Goal: Task Accomplishment & Management: Use online tool/utility

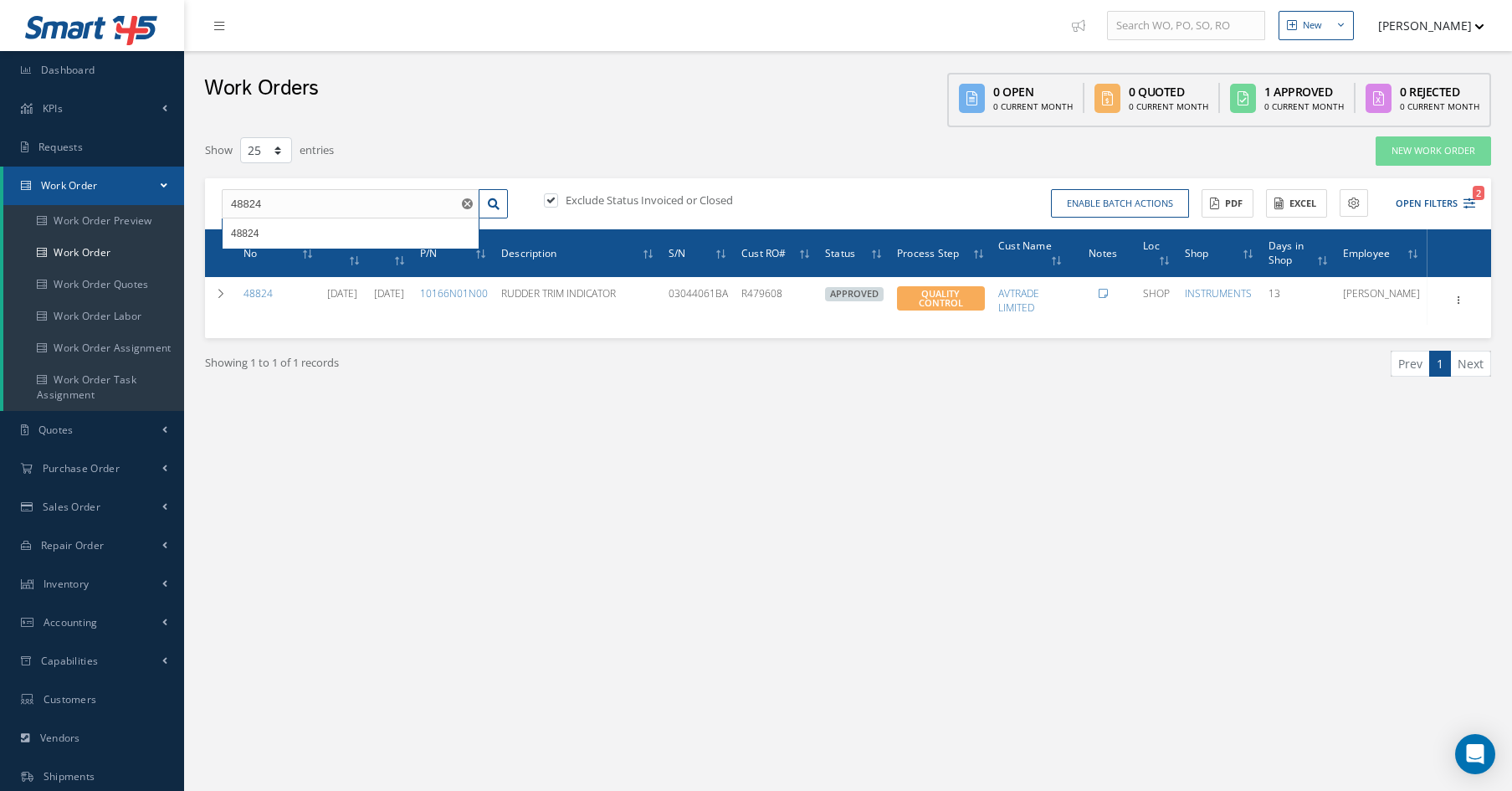
select select "25"
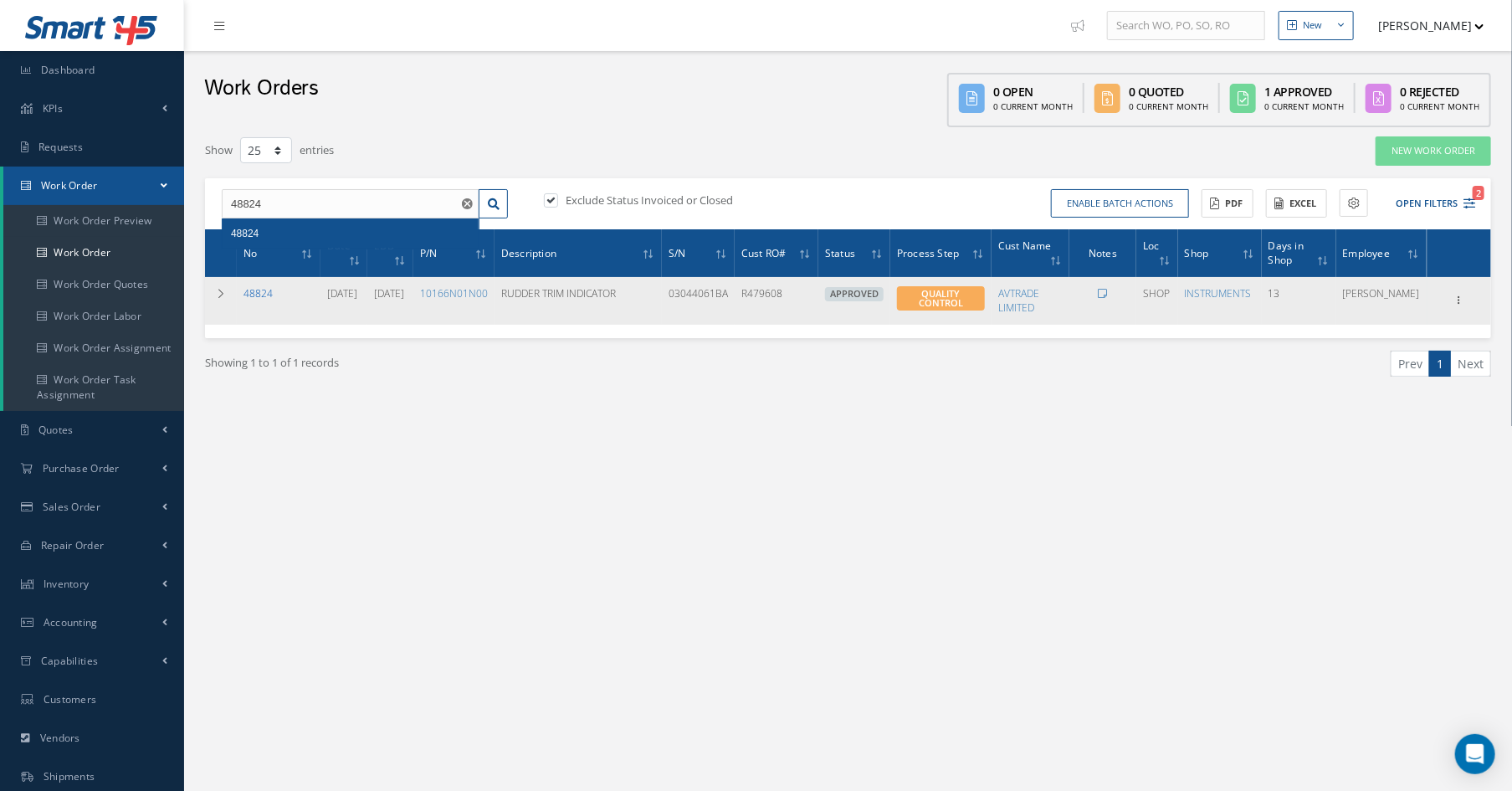
click at [272, 295] on link "48824" at bounding box center [257, 293] width 29 height 14
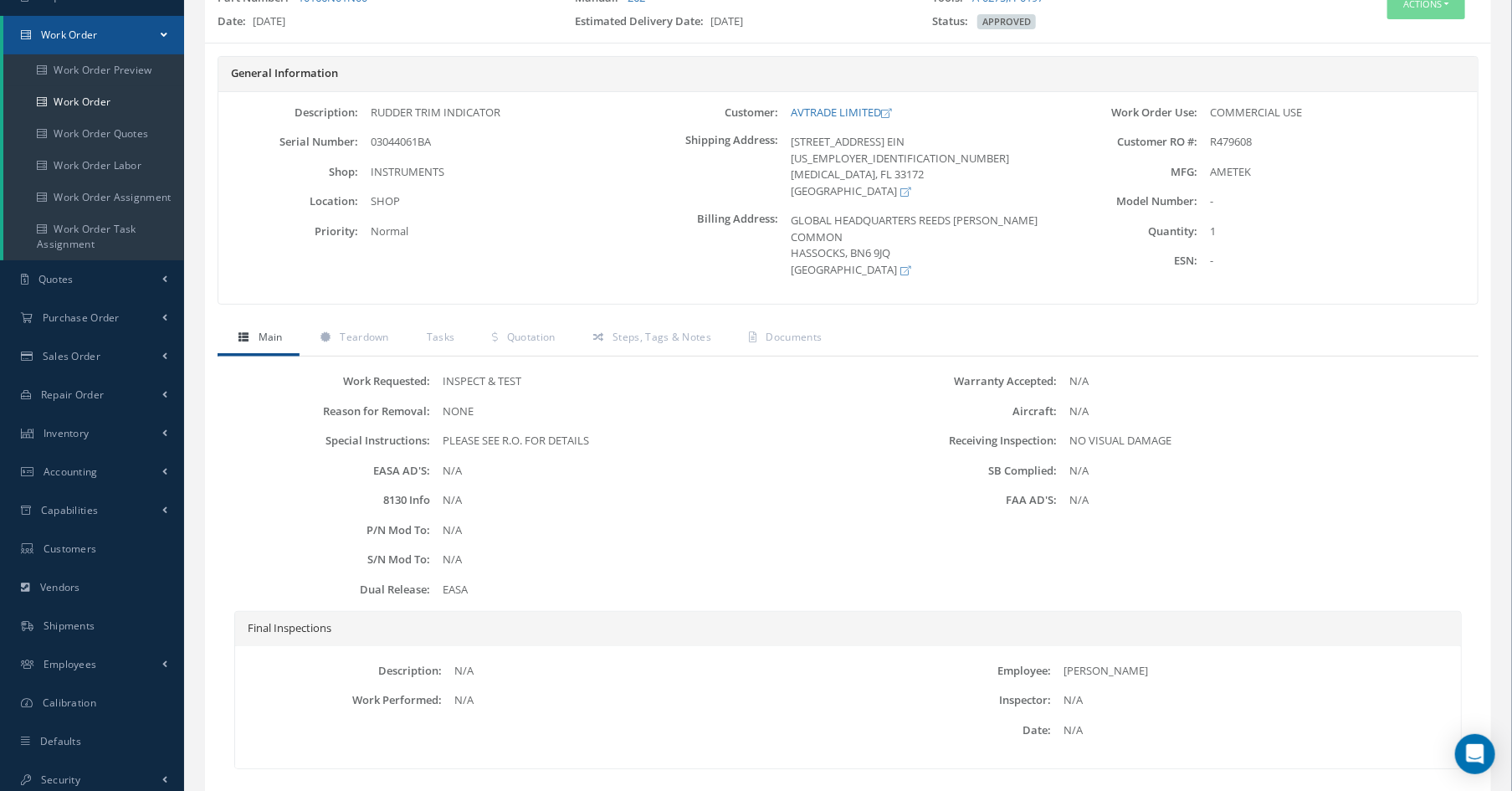
scroll to position [78, 0]
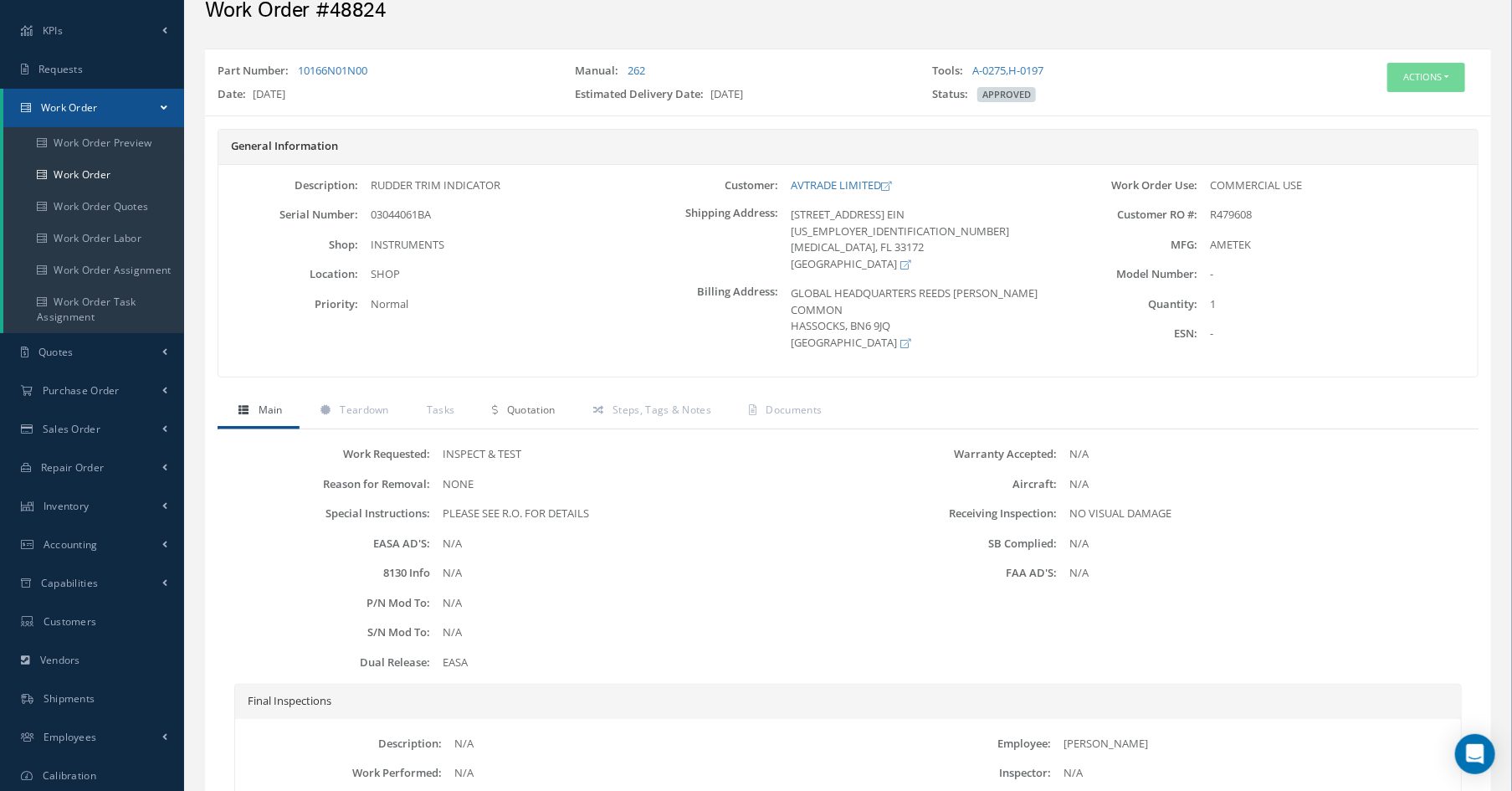
click at [508, 407] on link "Quotation" at bounding box center [520, 411] width 100 height 35
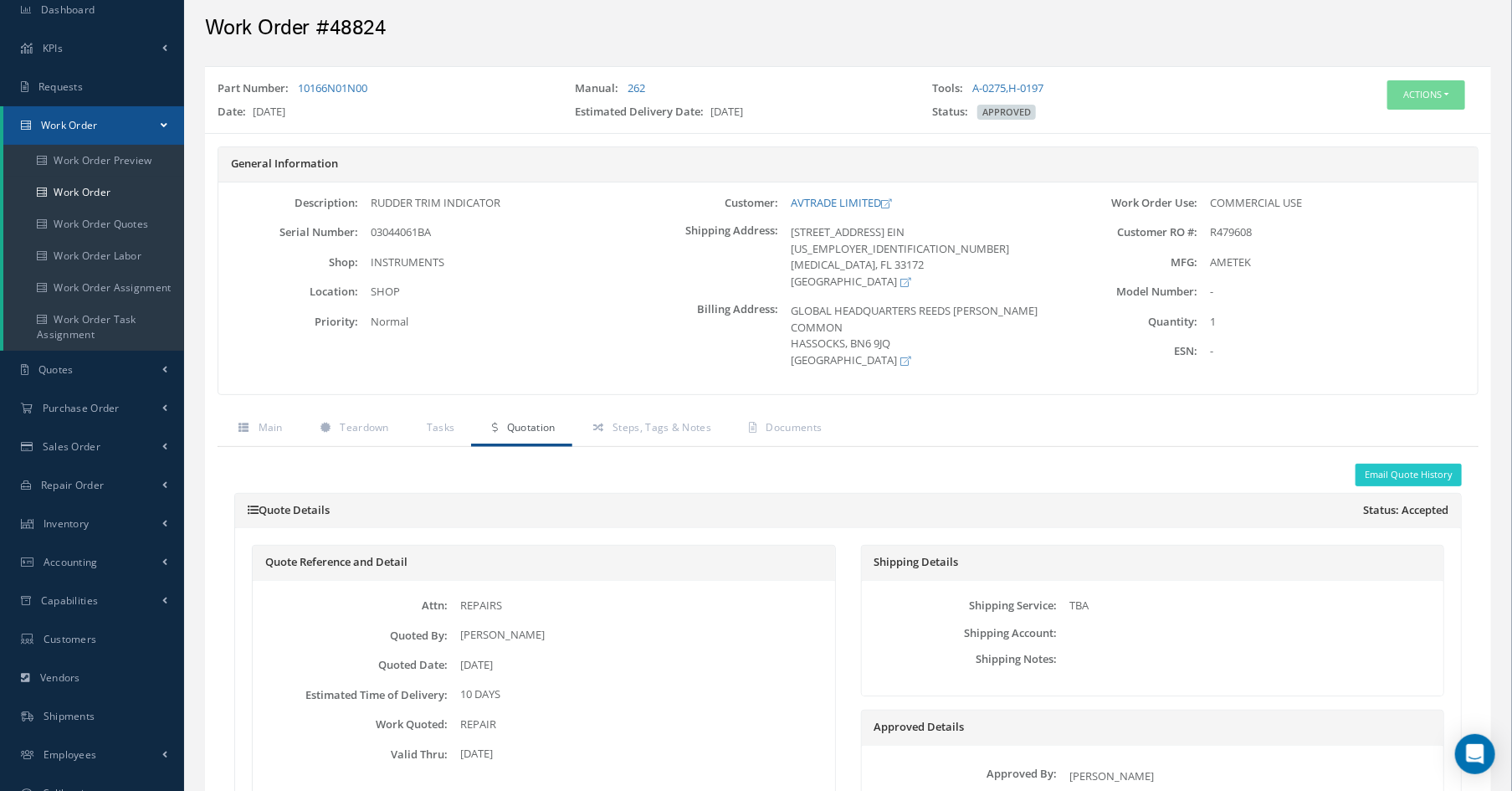
scroll to position [0, 0]
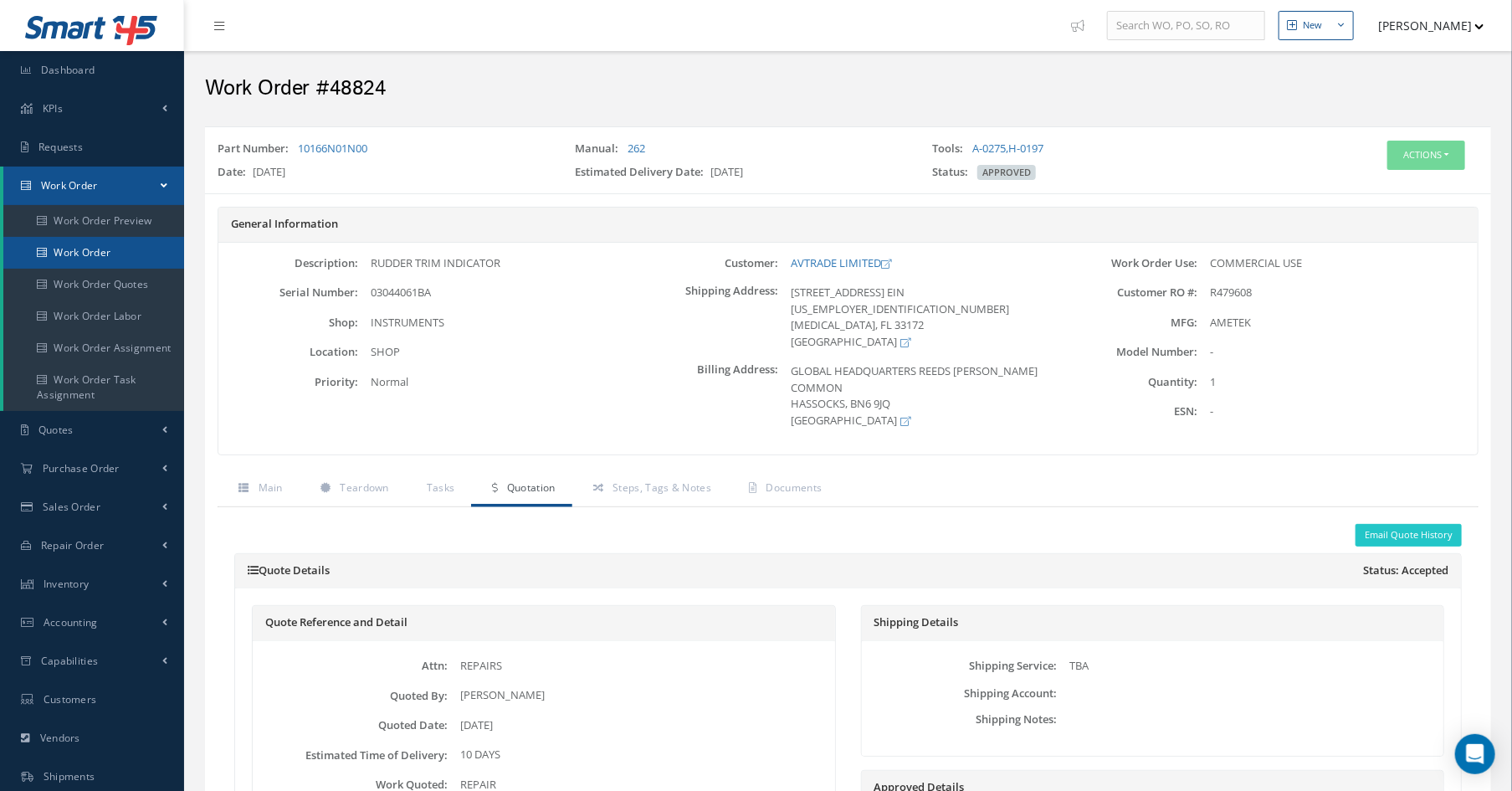
click at [119, 255] on link "Work Order" at bounding box center [94, 253] width 180 height 32
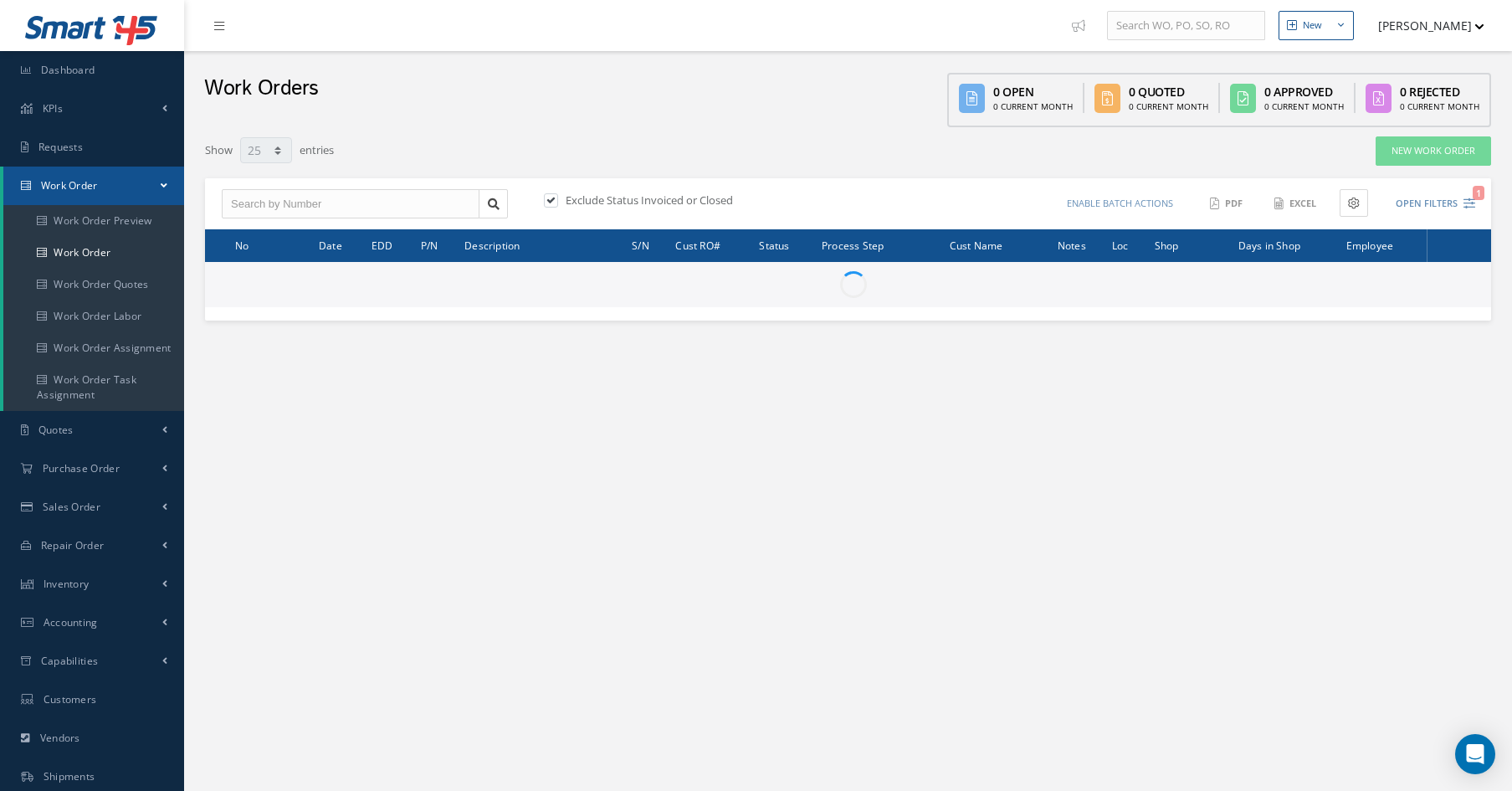
select select "25"
click at [388, 194] on input "text" at bounding box center [350, 204] width 257 height 30
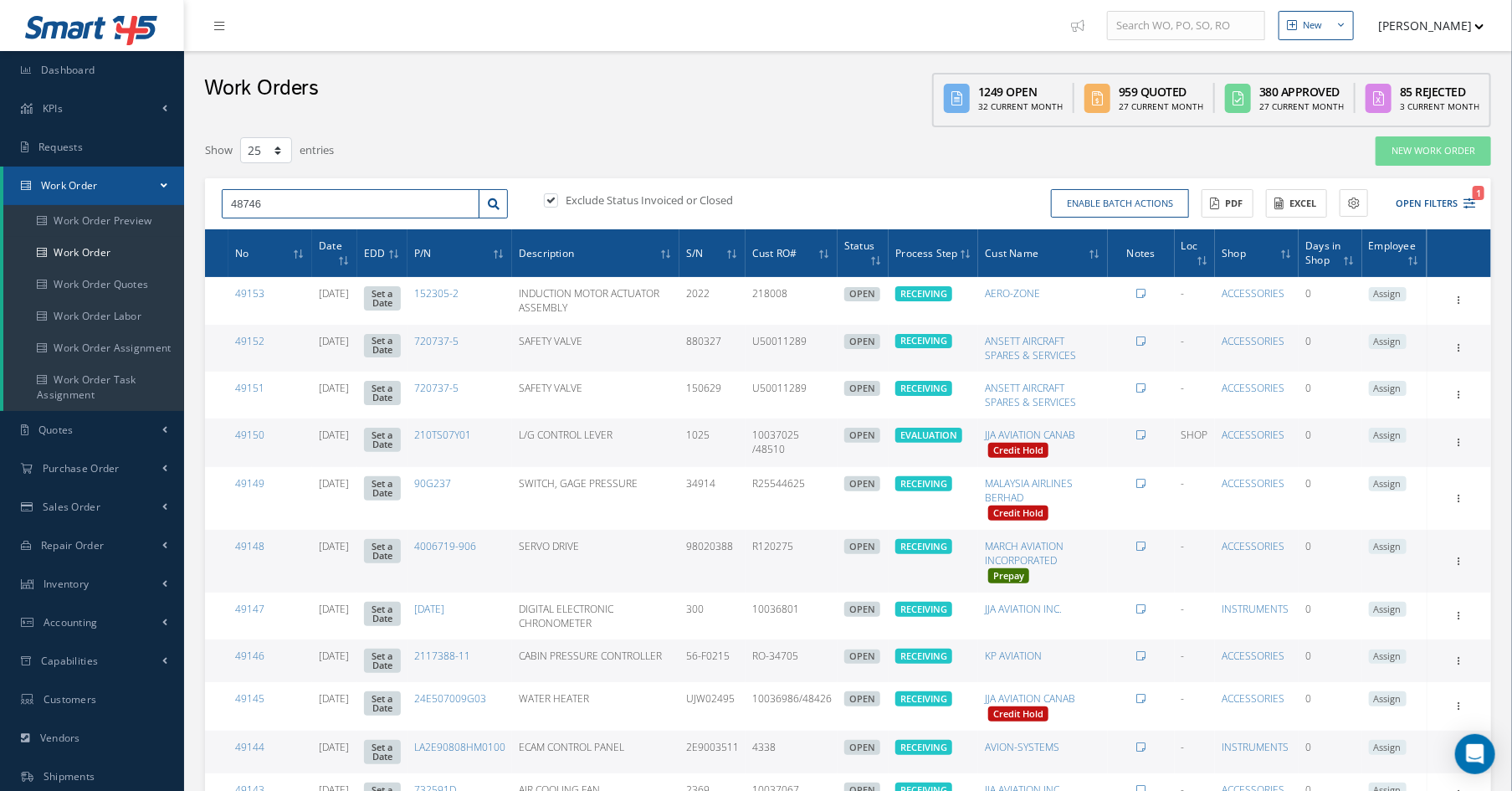
type input "48746"
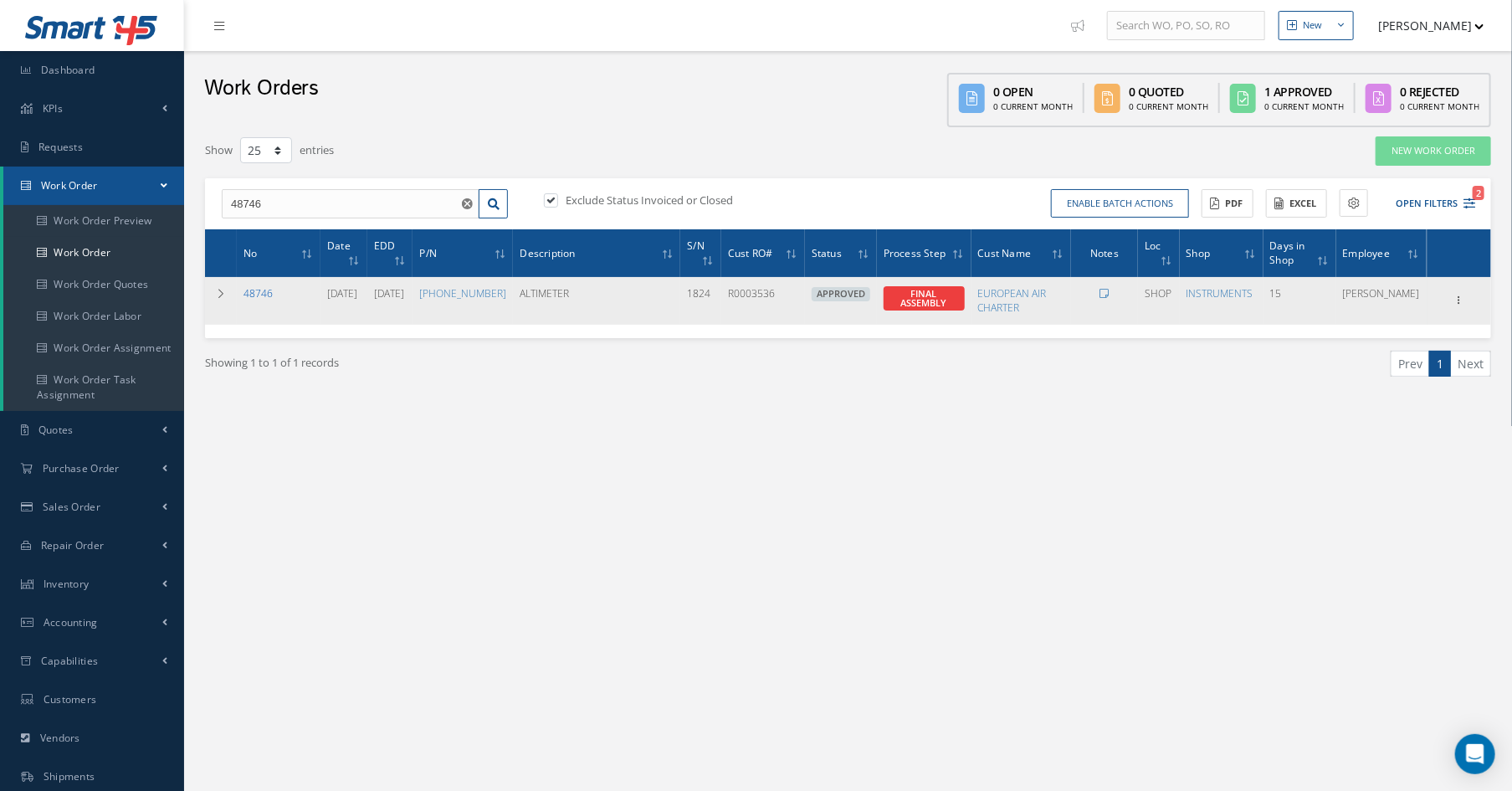
click at [263, 294] on link "48746" at bounding box center [257, 293] width 29 height 14
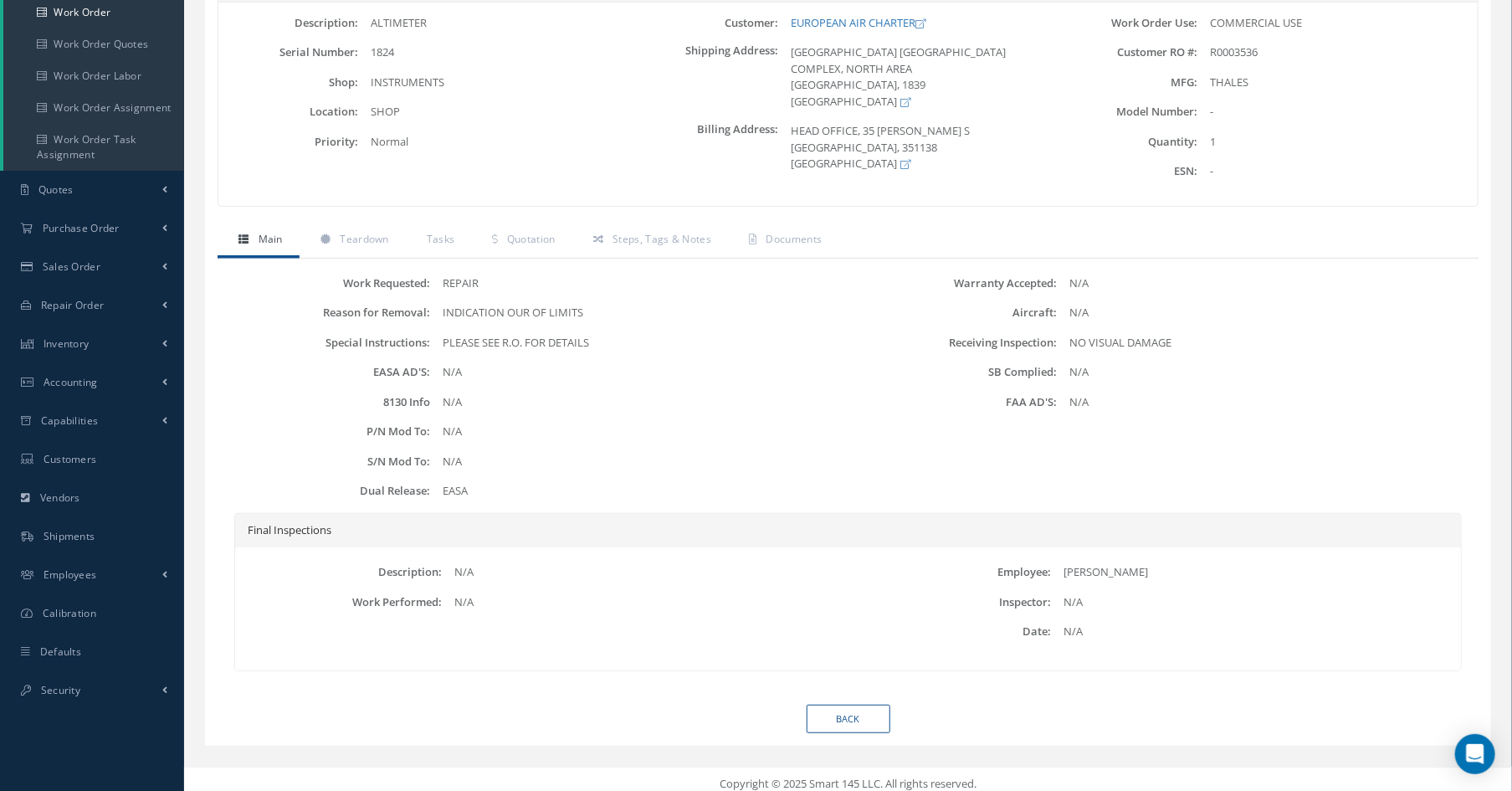
scroll to position [245, 0]
click at [530, 234] on span "Quotation" at bounding box center [531, 234] width 49 height 14
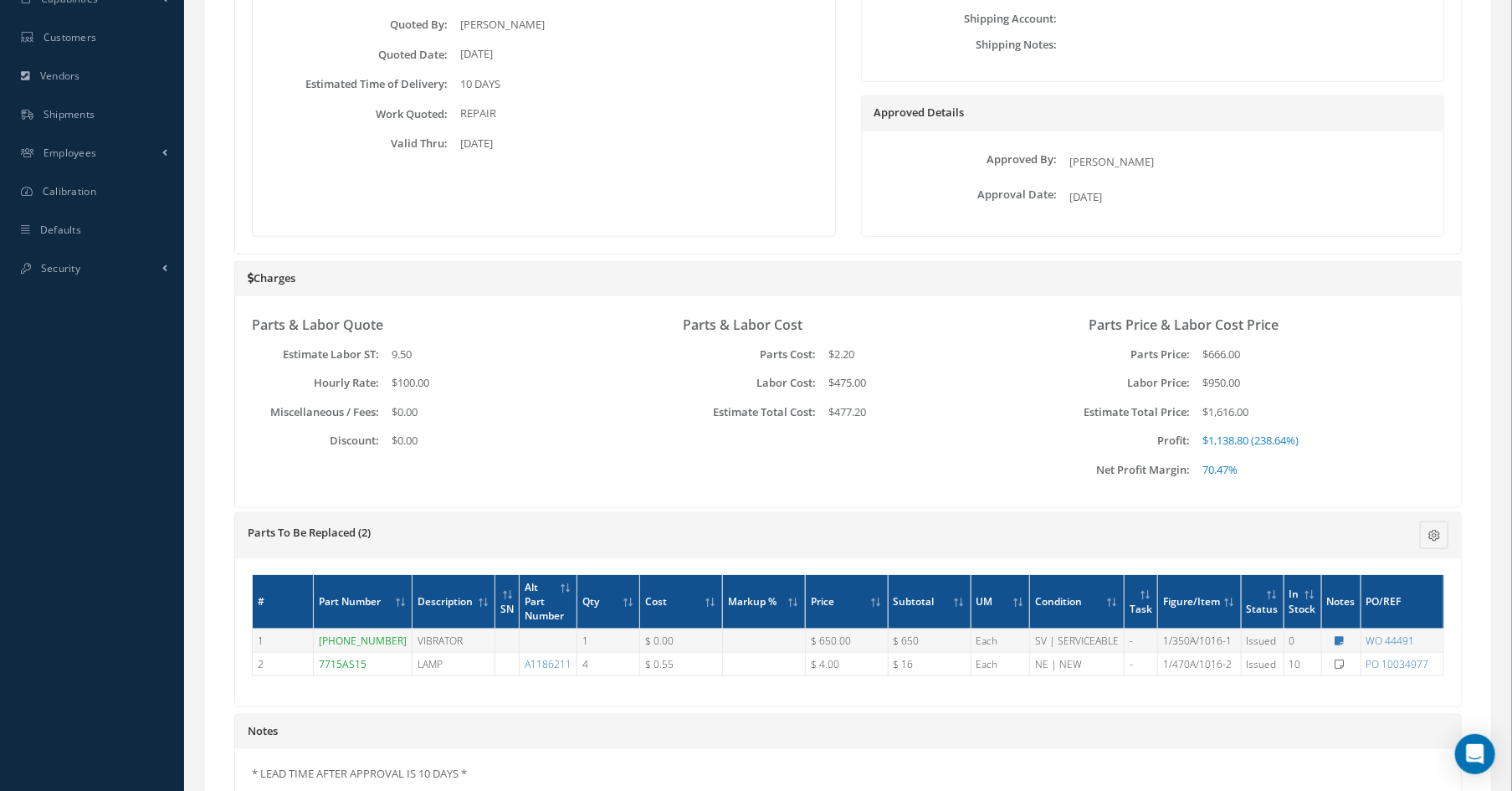
scroll to position [664, 0]
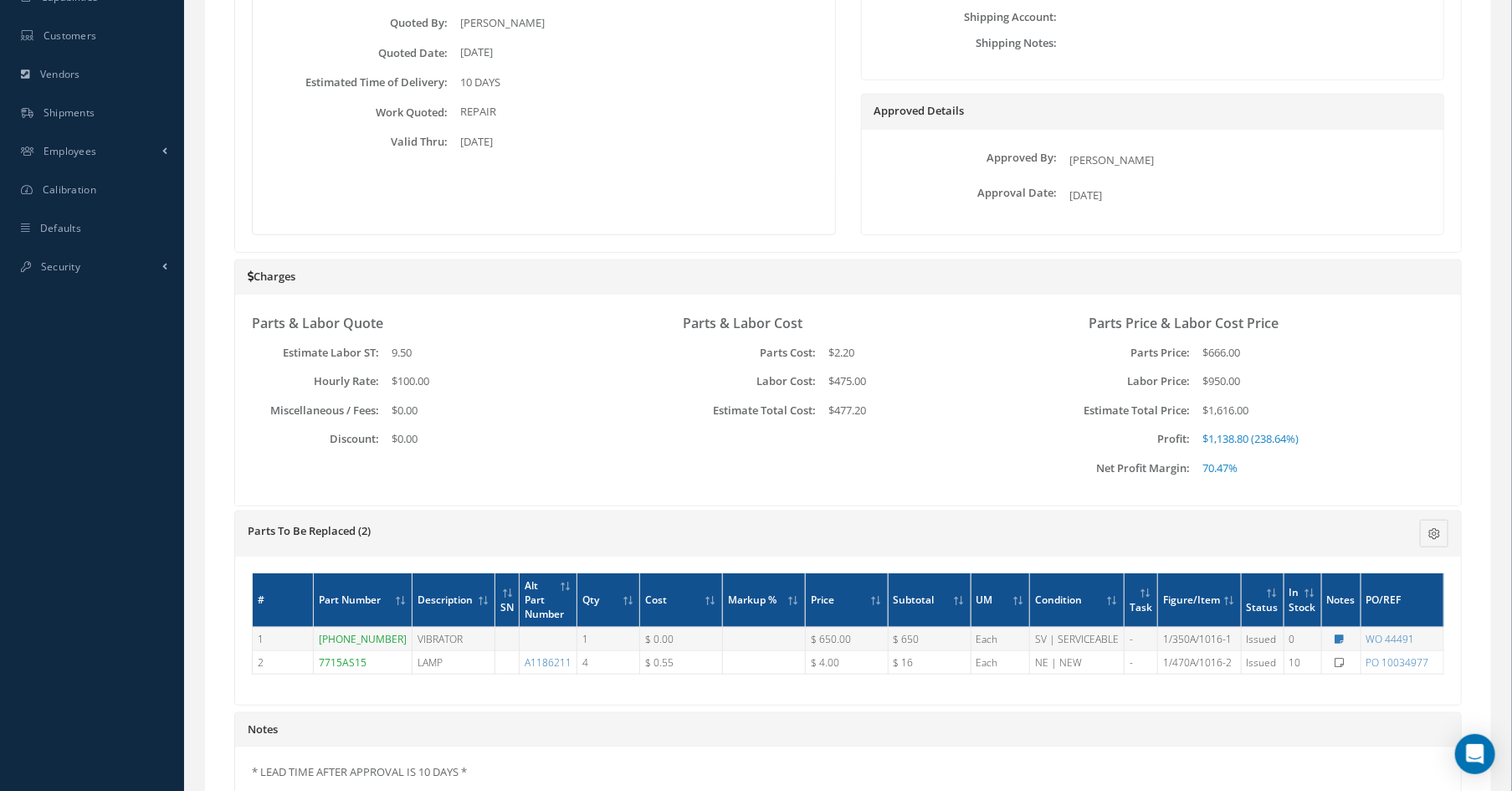
click at [1155, 248] on div "Loading… Email Quote History Email Quote History for Work Order #48746 Subject …" at bounding box center [848, 341] width 1261 height 1010
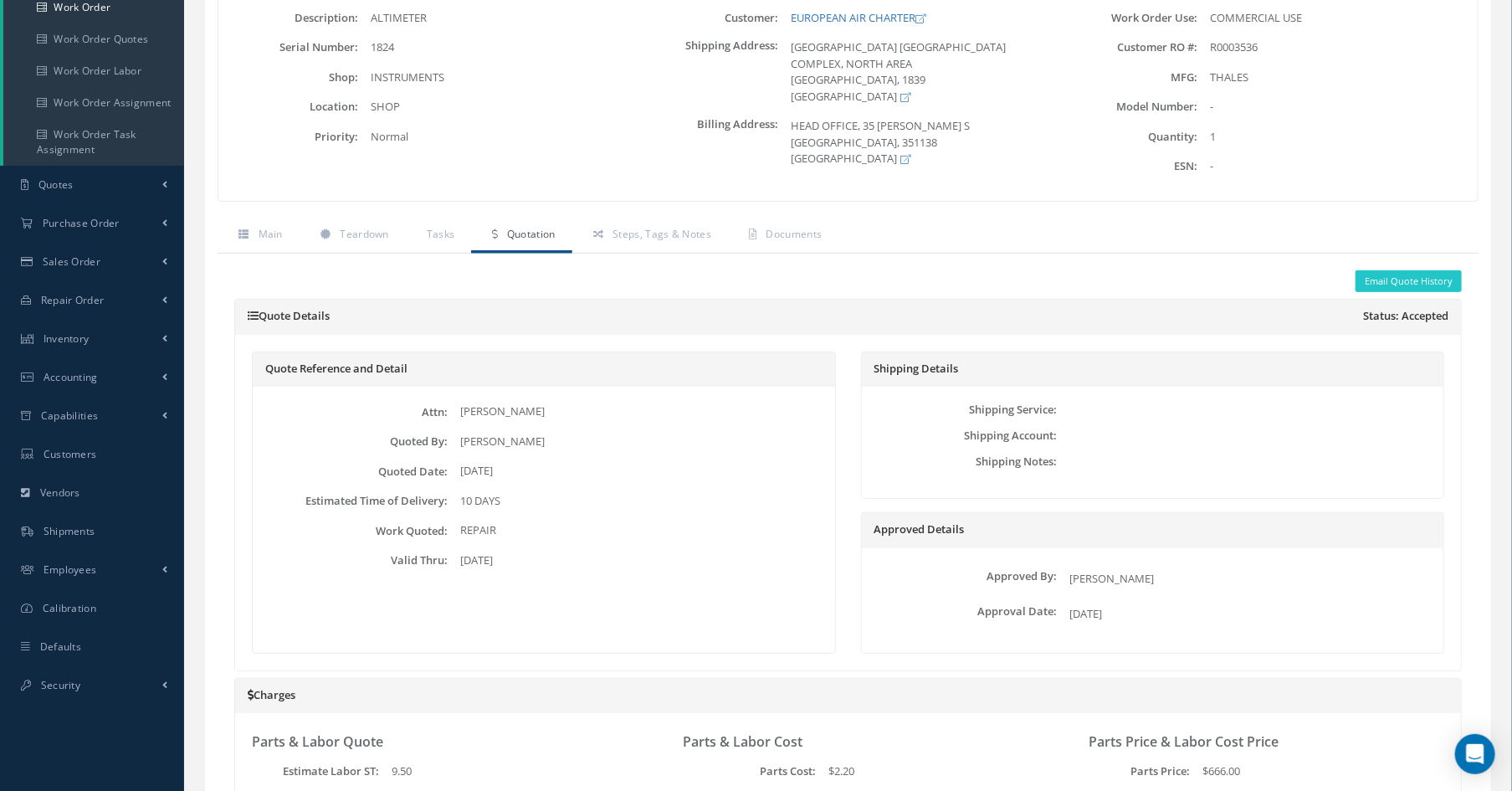
scroll to position [0, 0]
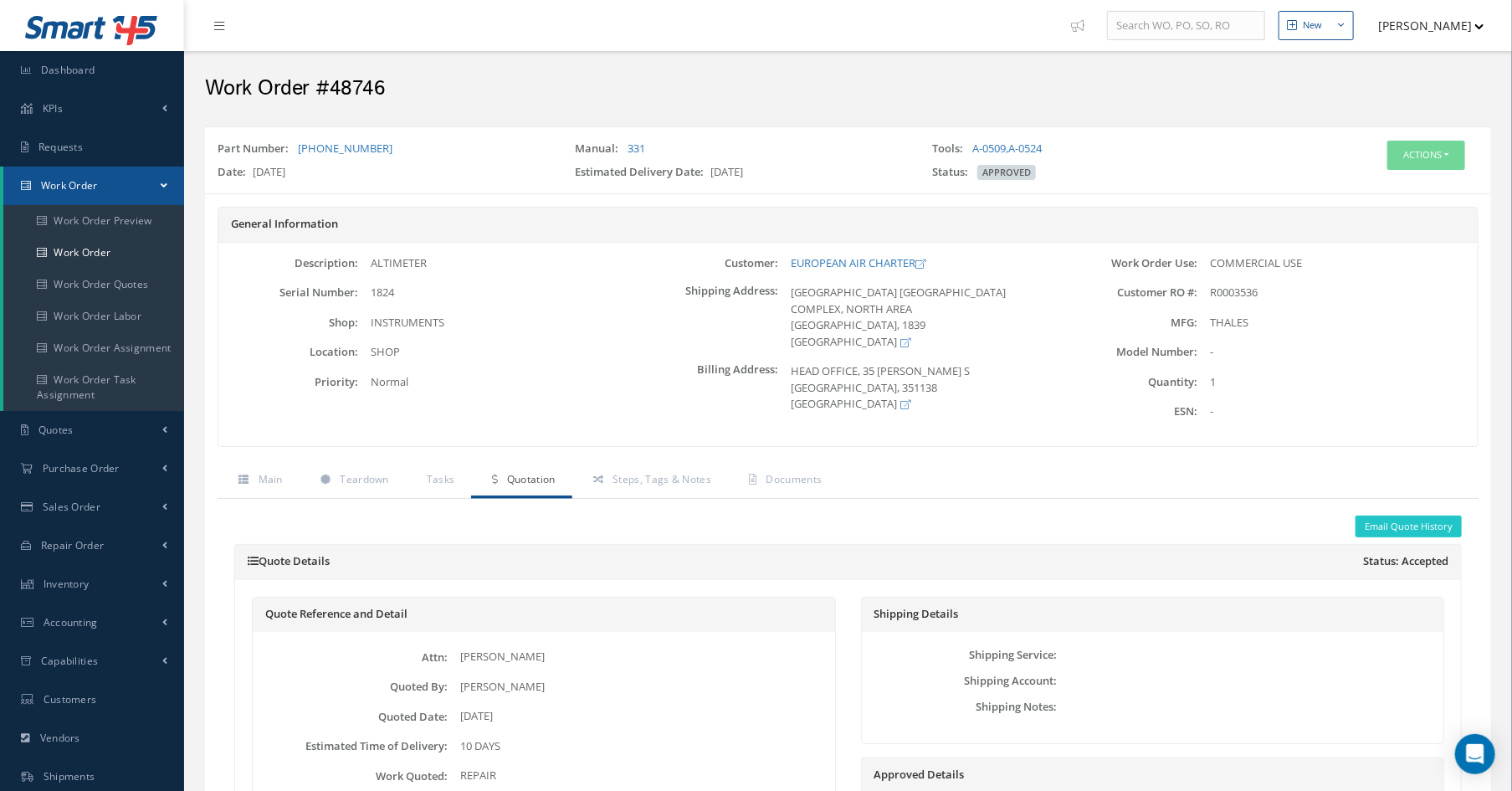
click at [88, 195] on link "Work Order" at bounding box center [94, 186] width 180 height 39
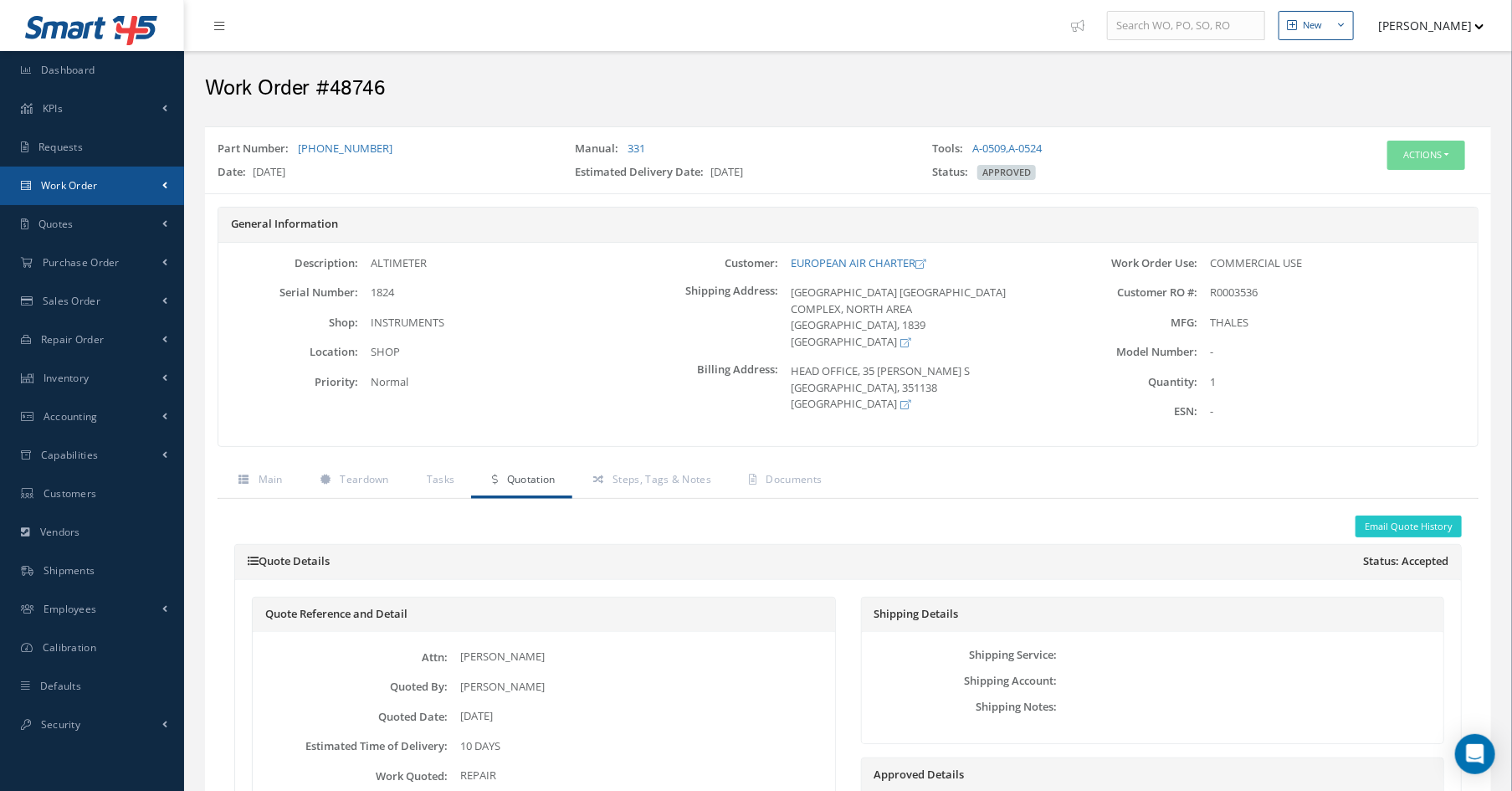
click at [81, 190] on span "Work Order" at bounding box center [69, 185] width 57 height 14
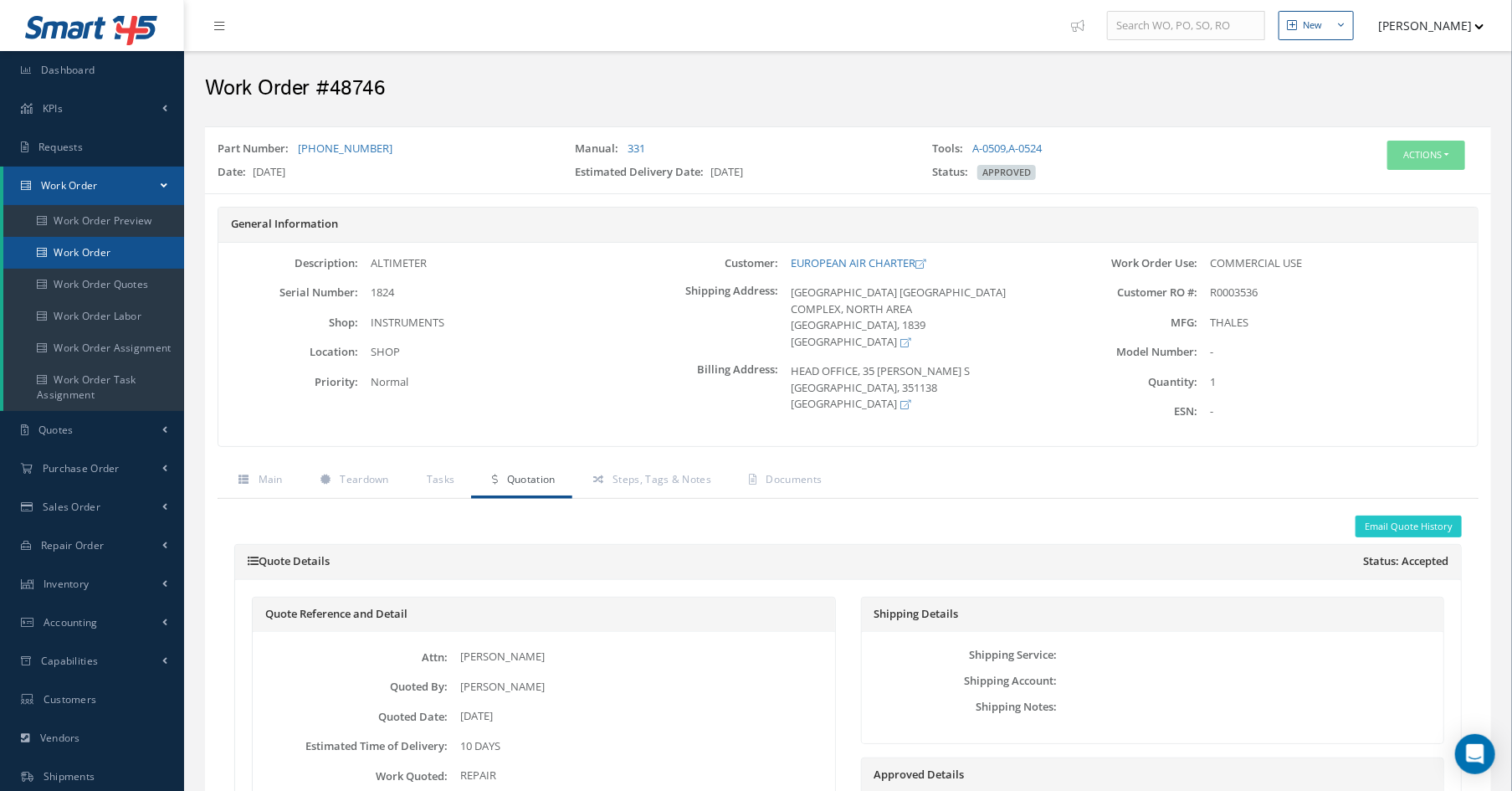
click at [85, 245] on link "Work Order" at bounding box center [94, 253] width 180 height 32
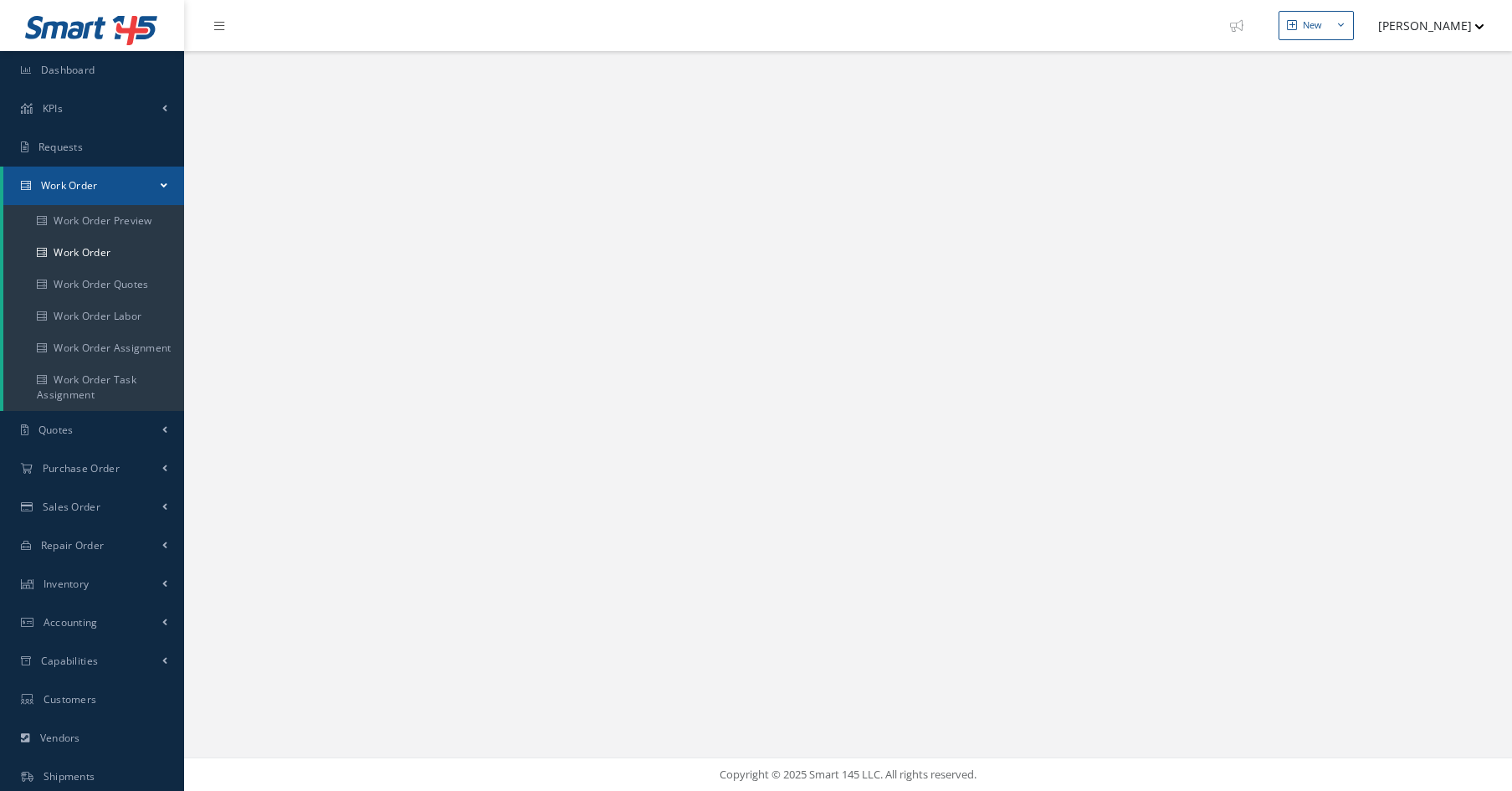
select select "25"
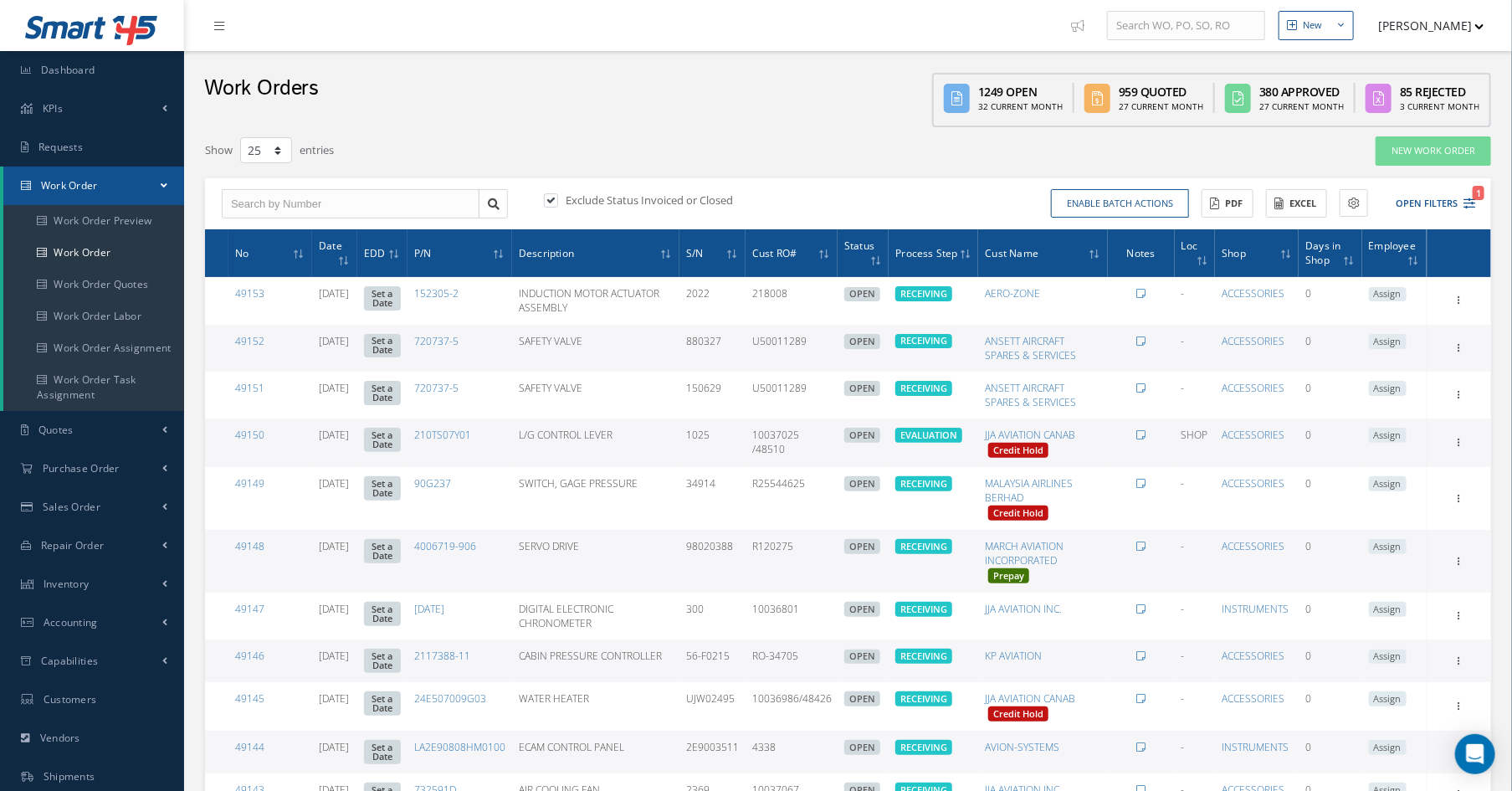
click at [557, 199] on label at bounding box center [559, 200] width 4 height 15
click at [547, 199] on input "checkbox" at bounding box center [549, 201] width 11 height 11
checkbox input "false"
click at [286, 204] on input "text" at bounding box center [350, 204] width 257 height 30
type input "48797"
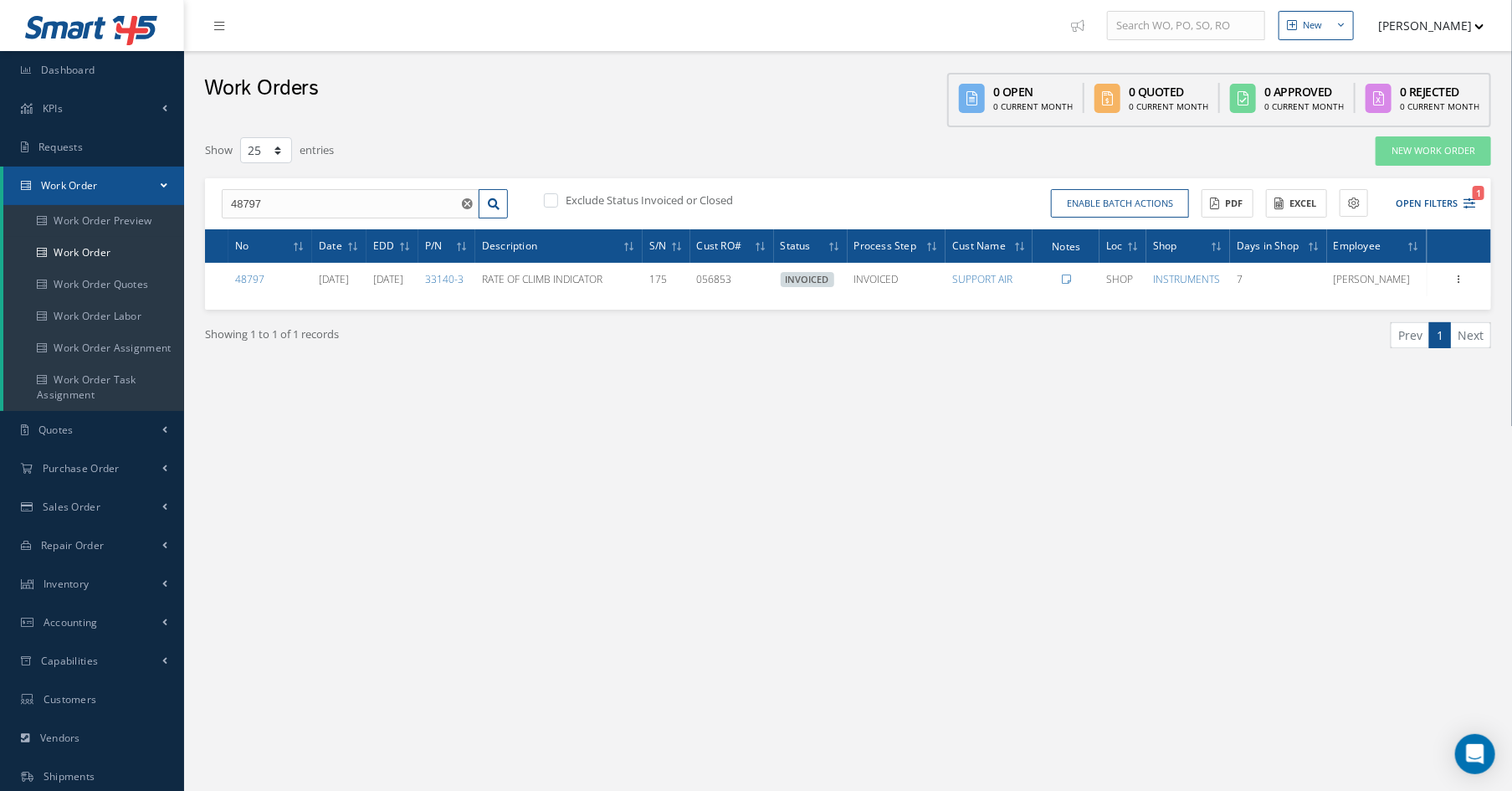
click at [457, 135] on div "Show 10 25 50 100 entries" at bounding box center [575, 150] width 764 height 30
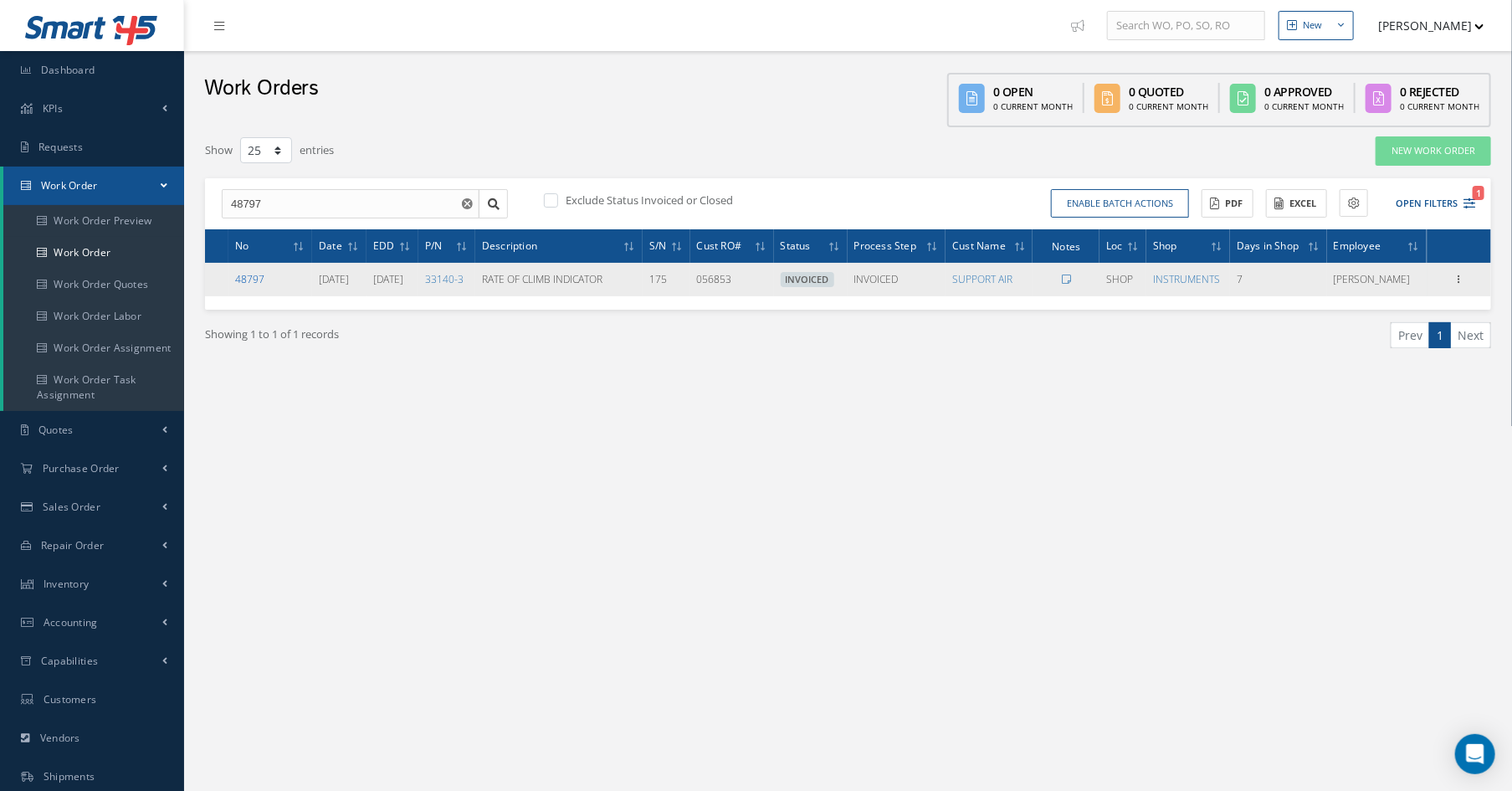
click at [248, 280] on link "48797" at bounding box center [249, 279] width 29 height 14
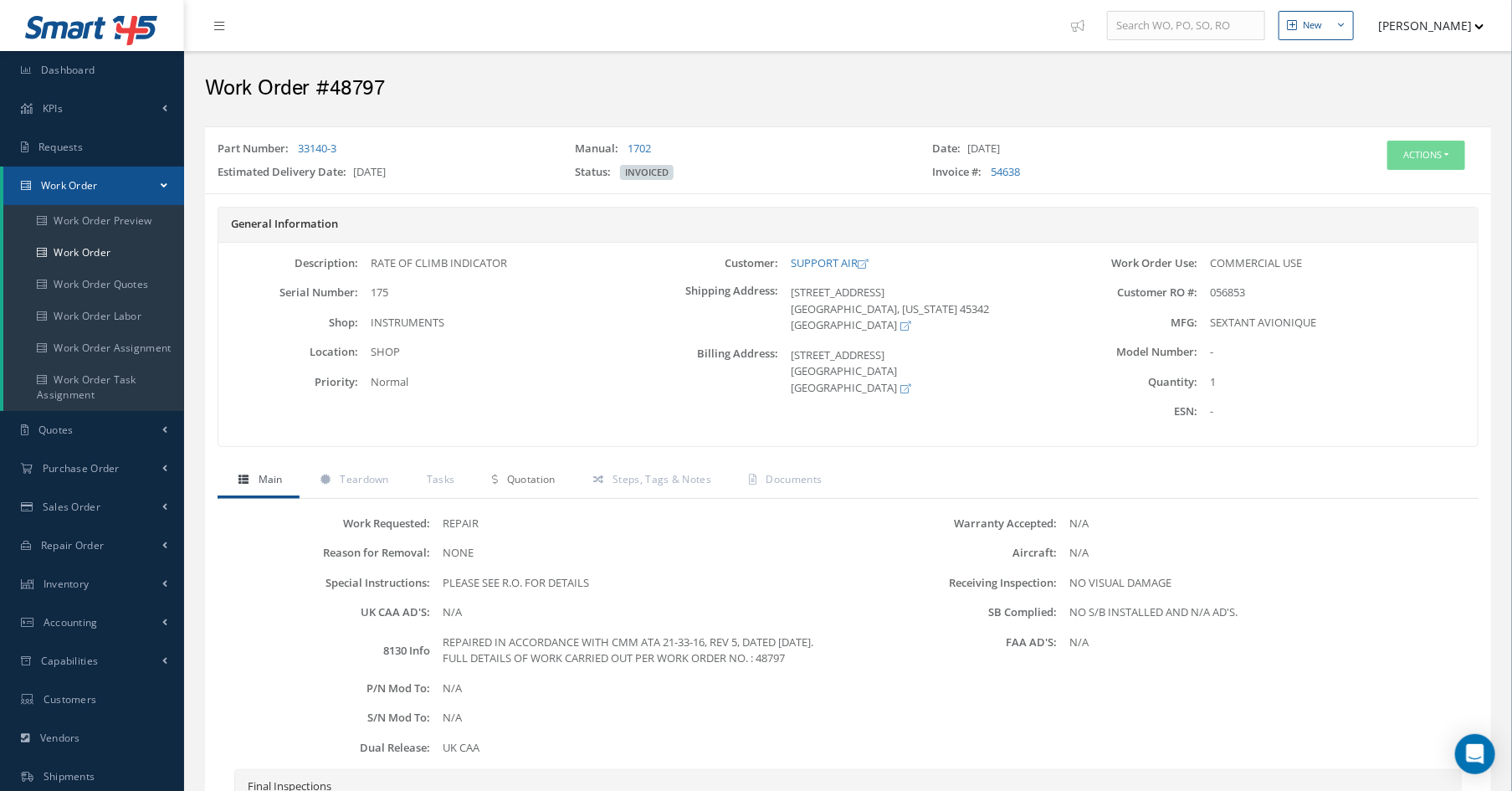
click at [527, 472] on span "Quotation" at bounding box center [531, 479] width 49 height 14
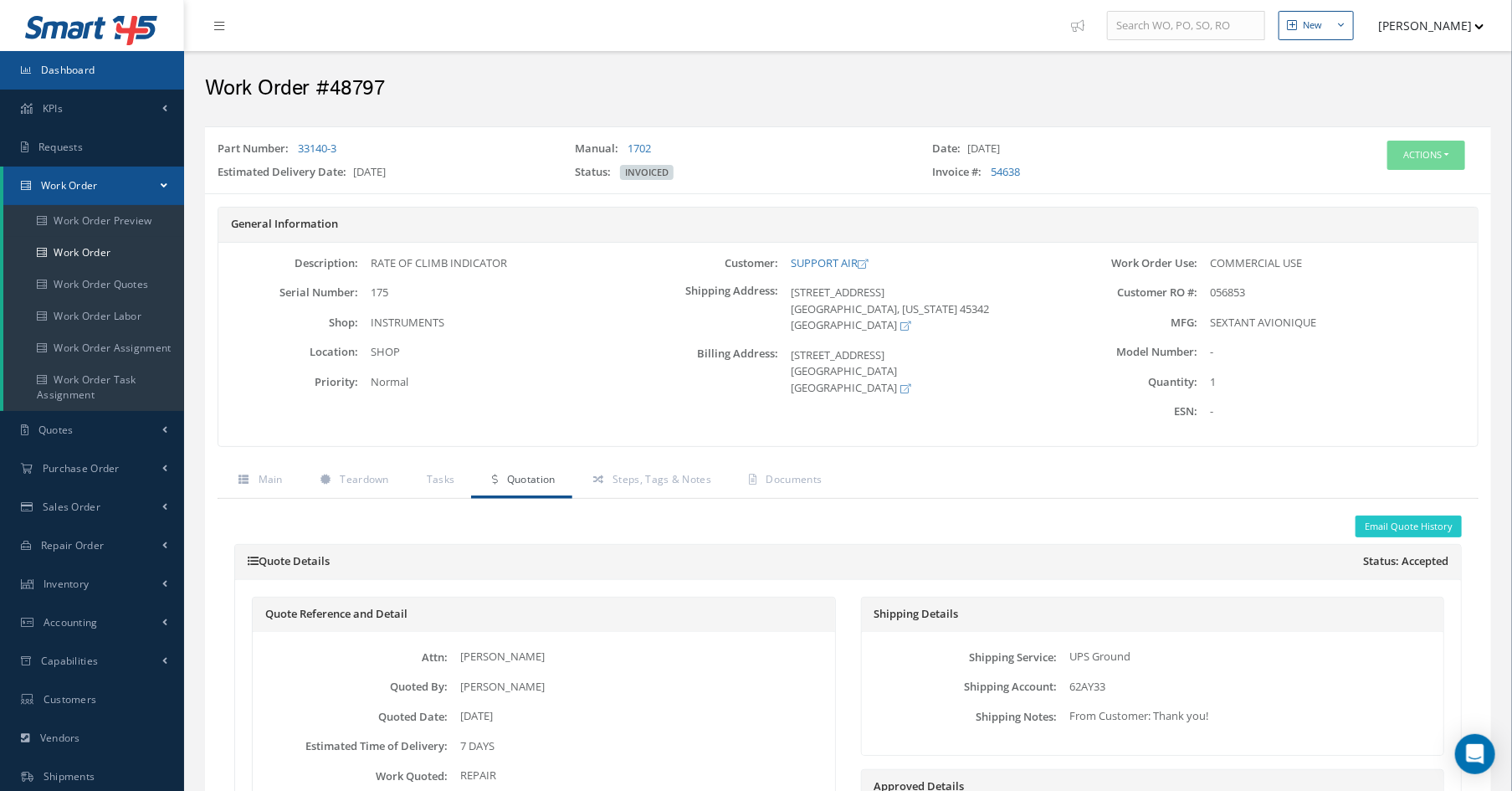
click at [83, 73] on span "Dashboard" at bounding box center [67, 70] width 54 height 14
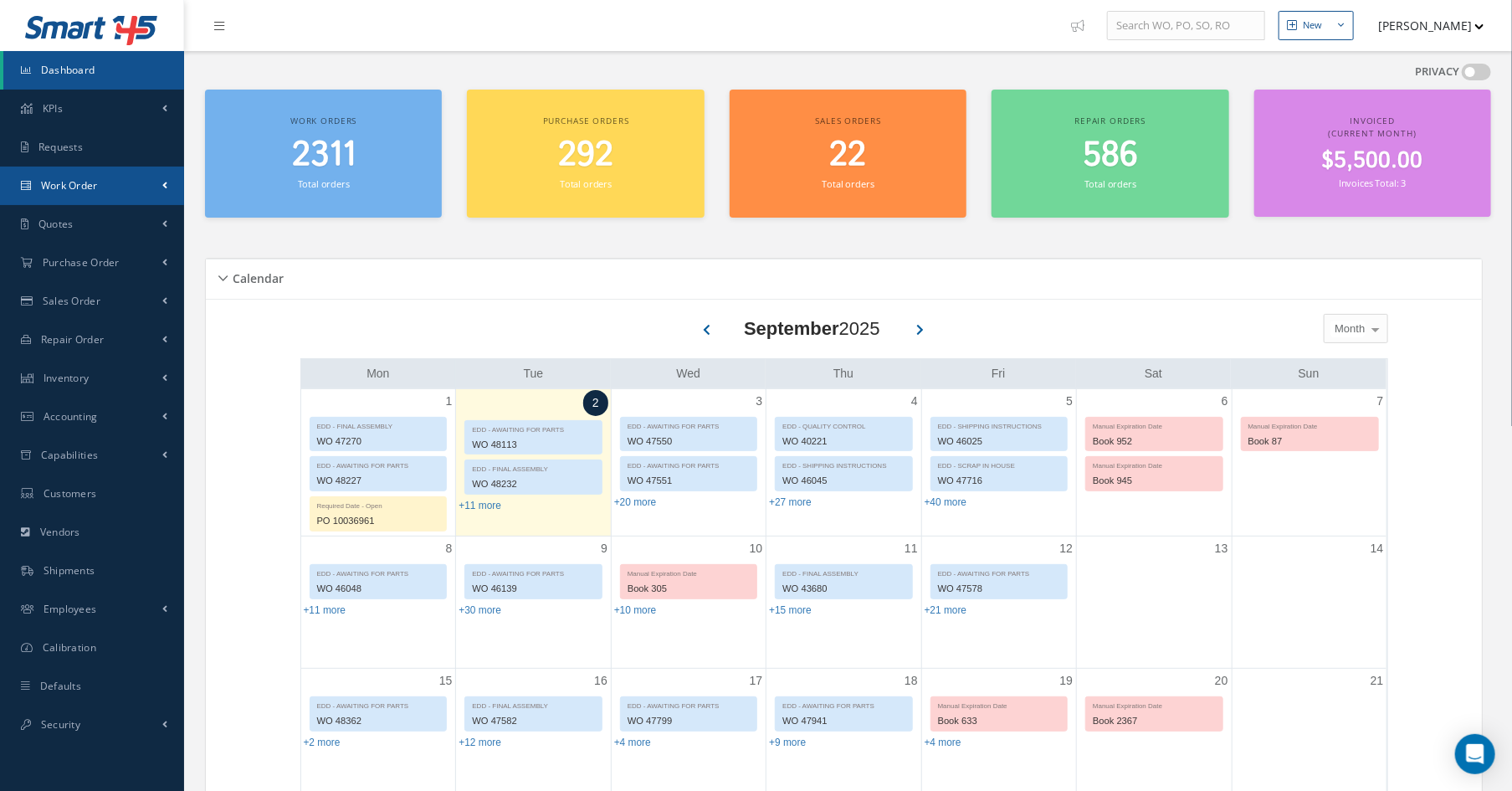
click at [128, 190] on link "Work Order" at bounding box center [92, 186] width 184 height 39
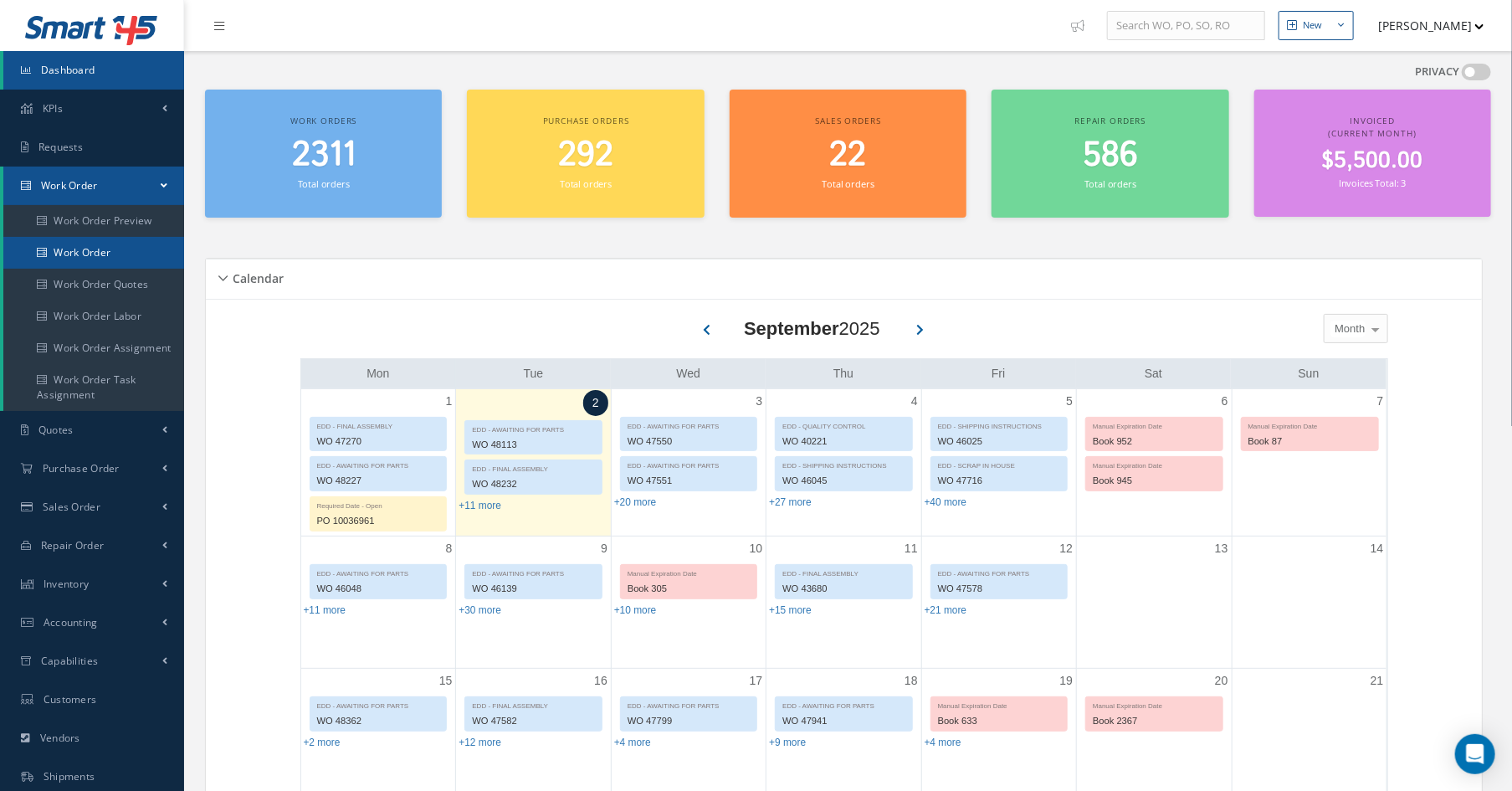
click at [114, 252] on link "Work Order" at bounding box center [94, 253] width 180 height 32
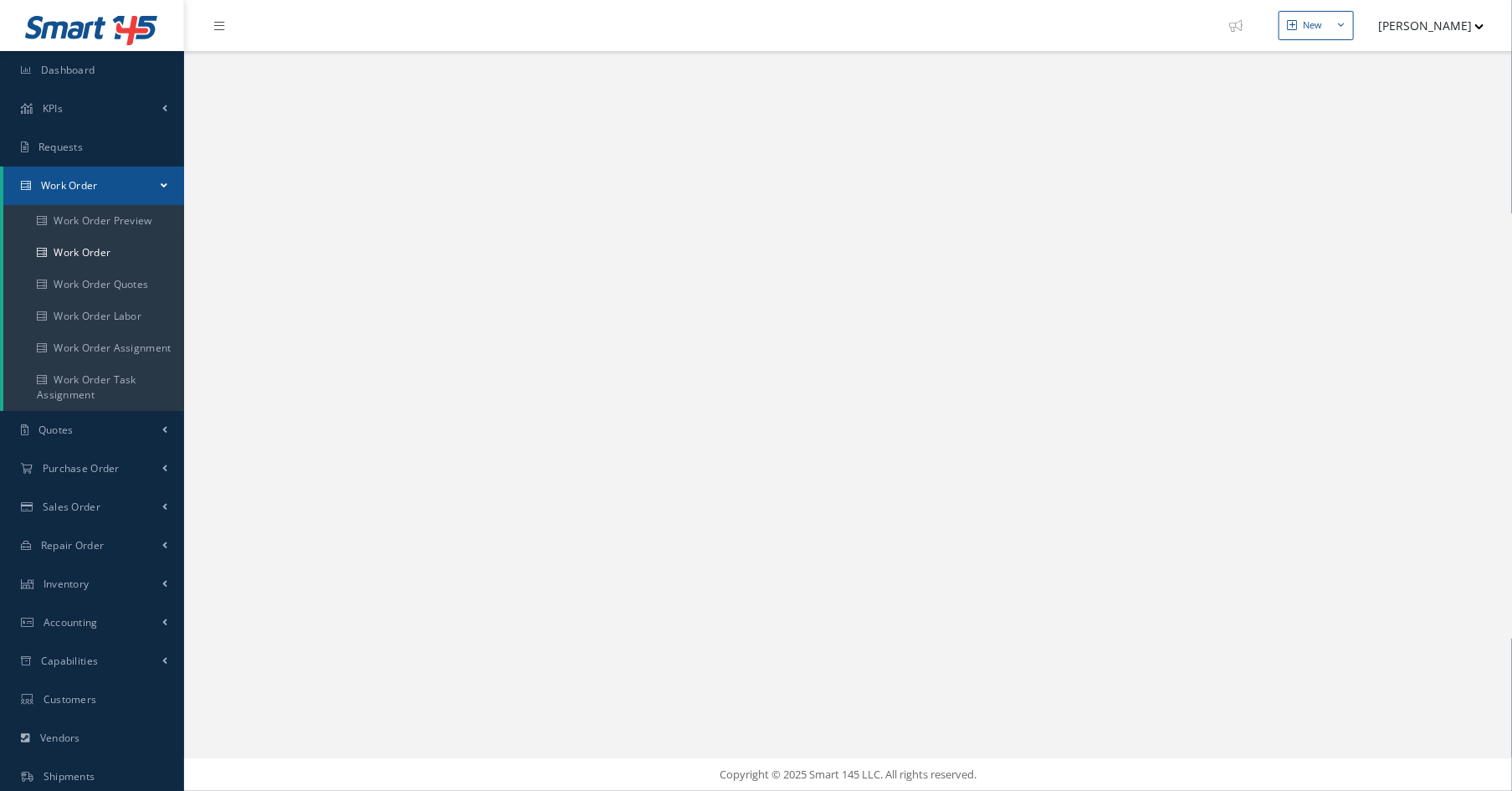
select select "25"
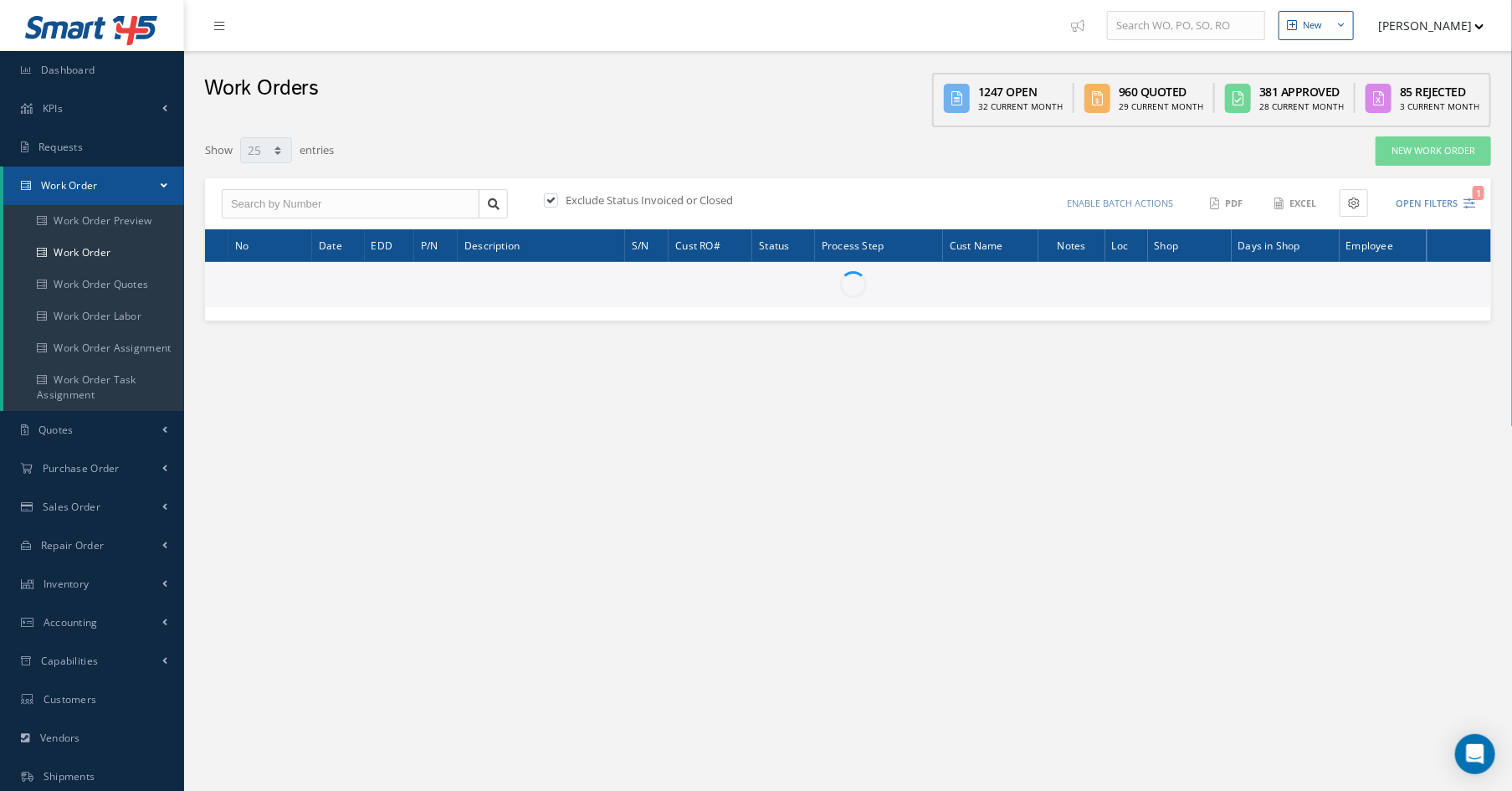
type input "All Work Request"
type input "All Work Performed"
type input "All Status"
type input "WO Part Status"
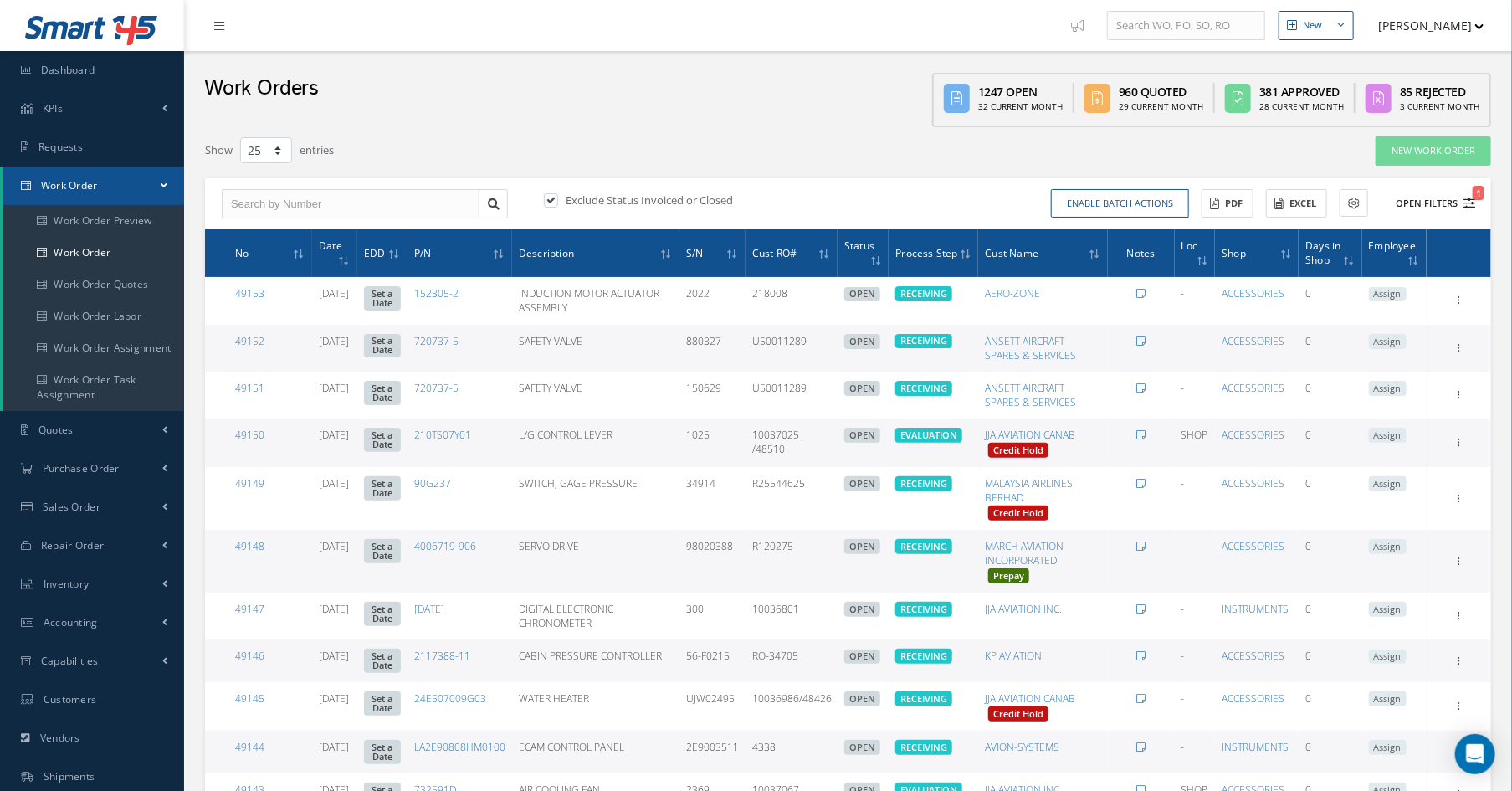
click at [1466, 208] on button "Open Filters 1" at bounding box center [1428, 204] width 95 height 27
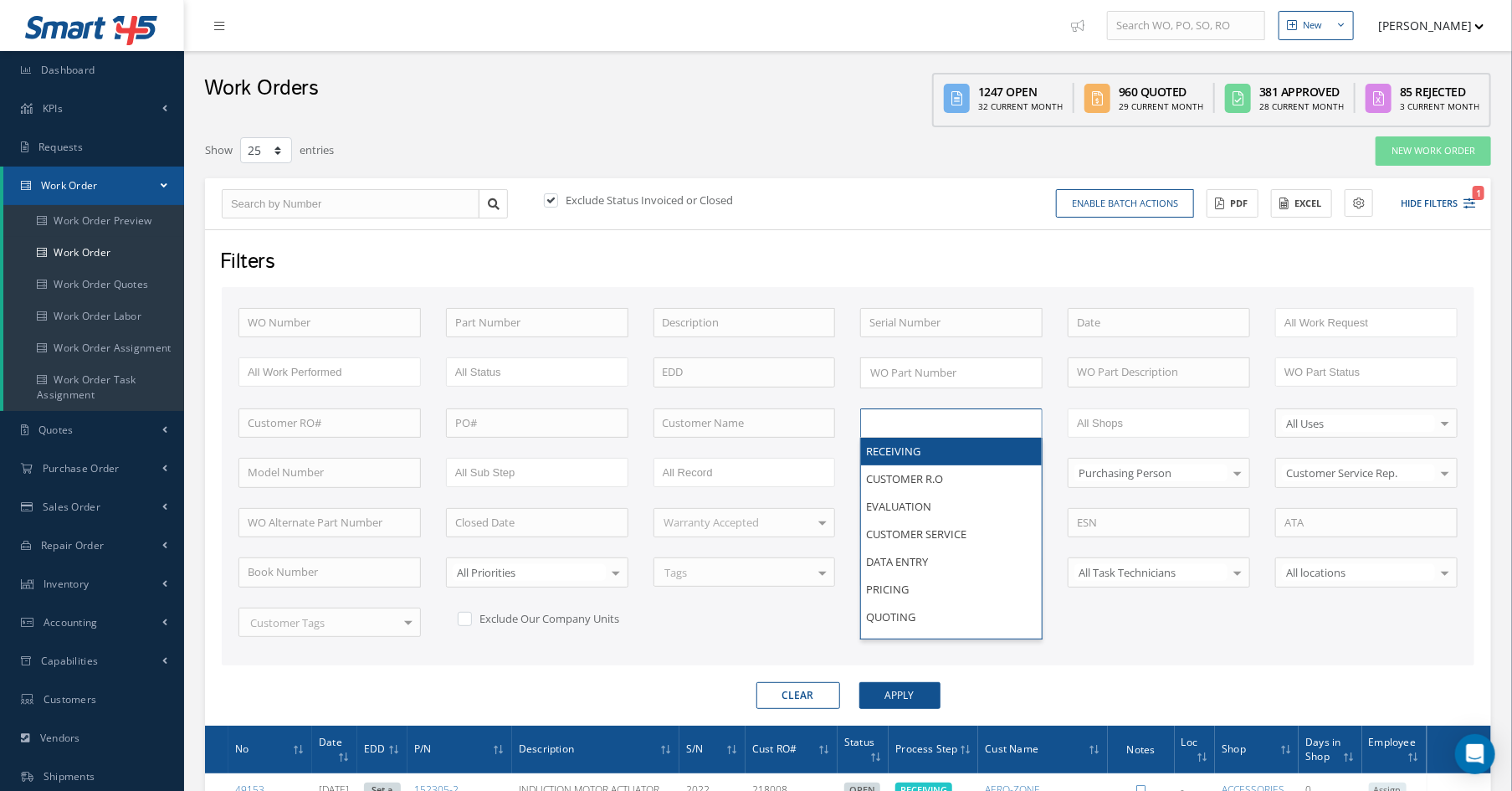
click at [993, 419] on ul at bounding box center [951, 423] width 182 height 29
type input "shi"
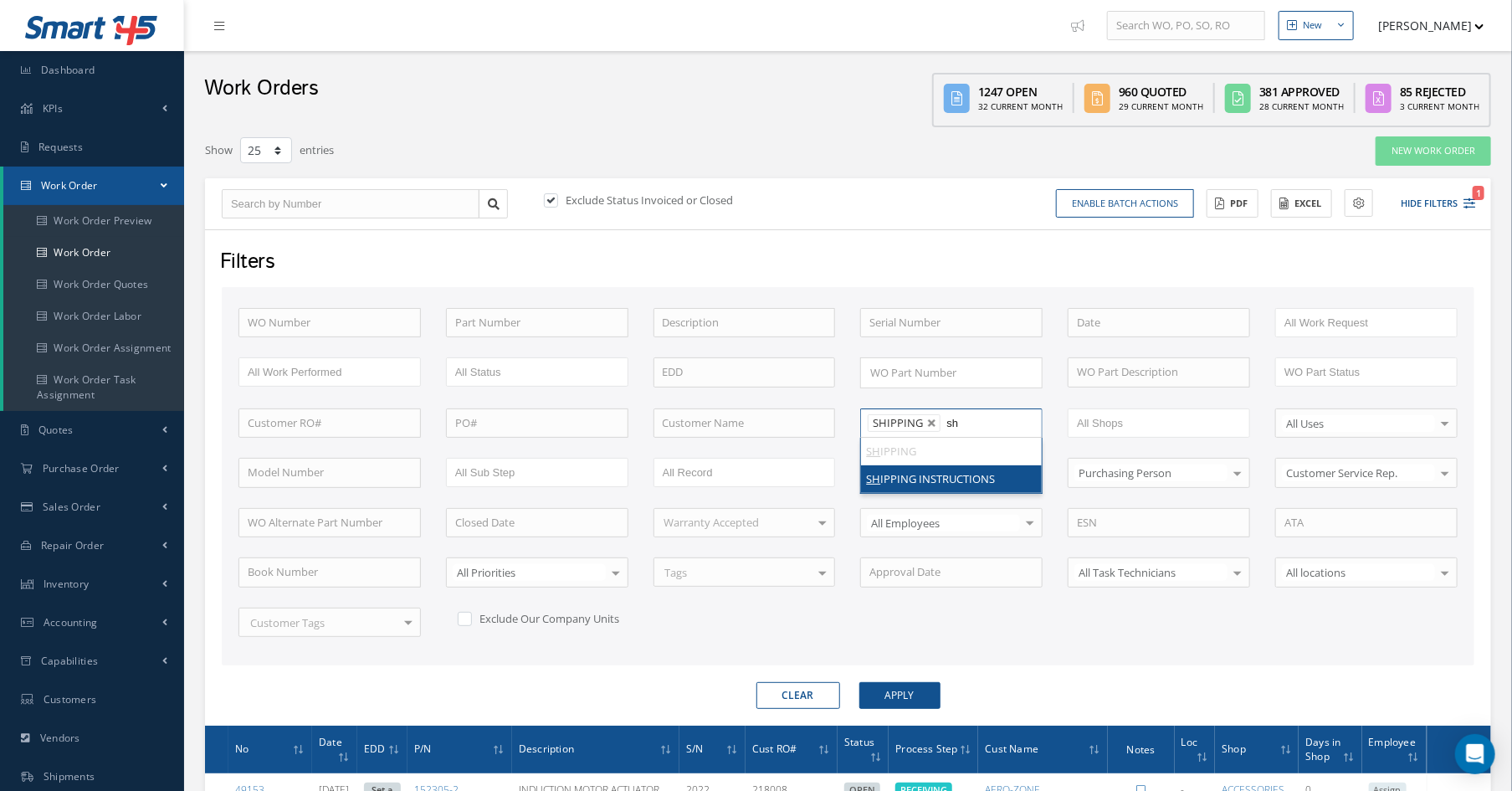
type input "shi"
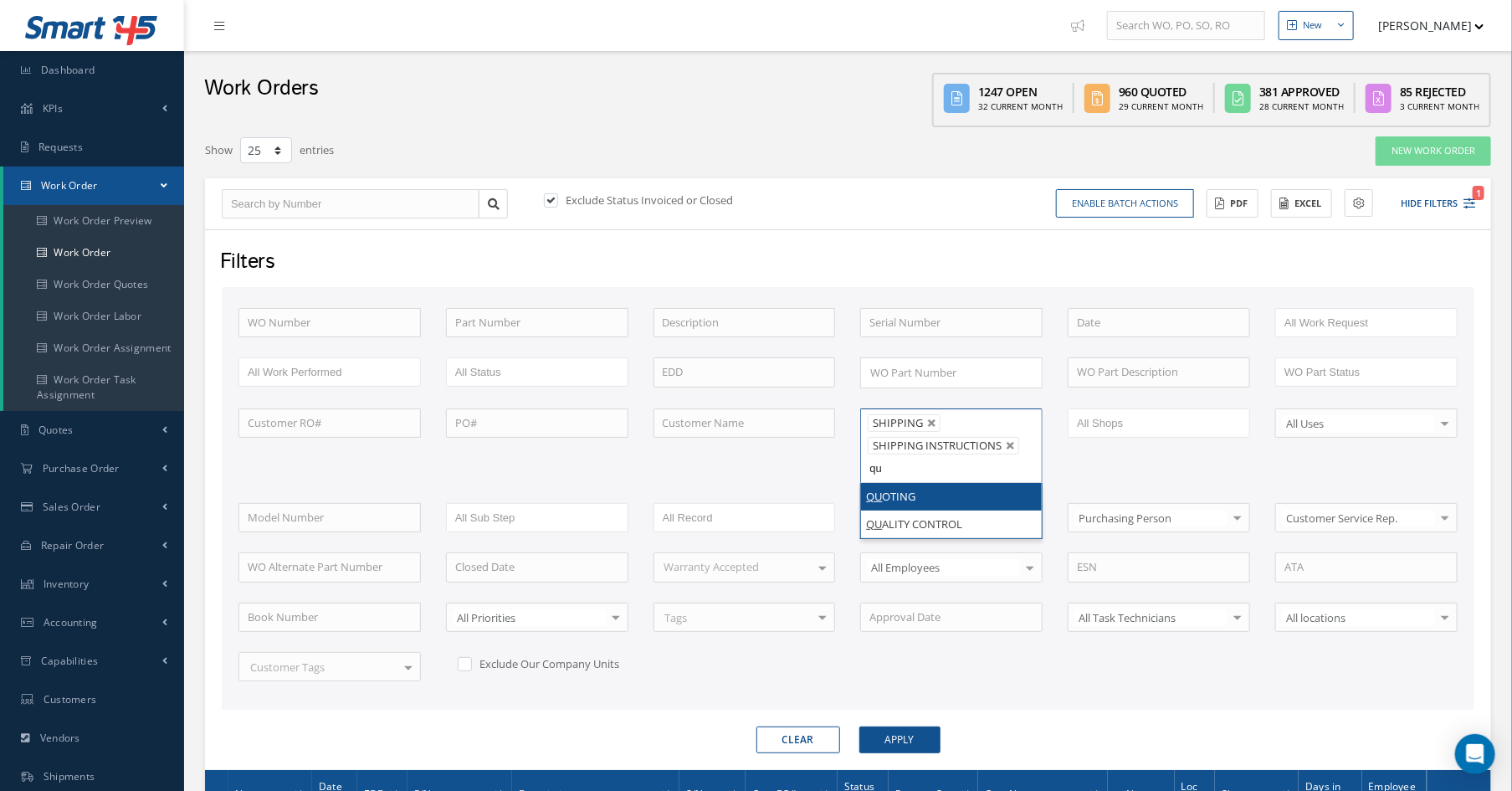
type input "qua"
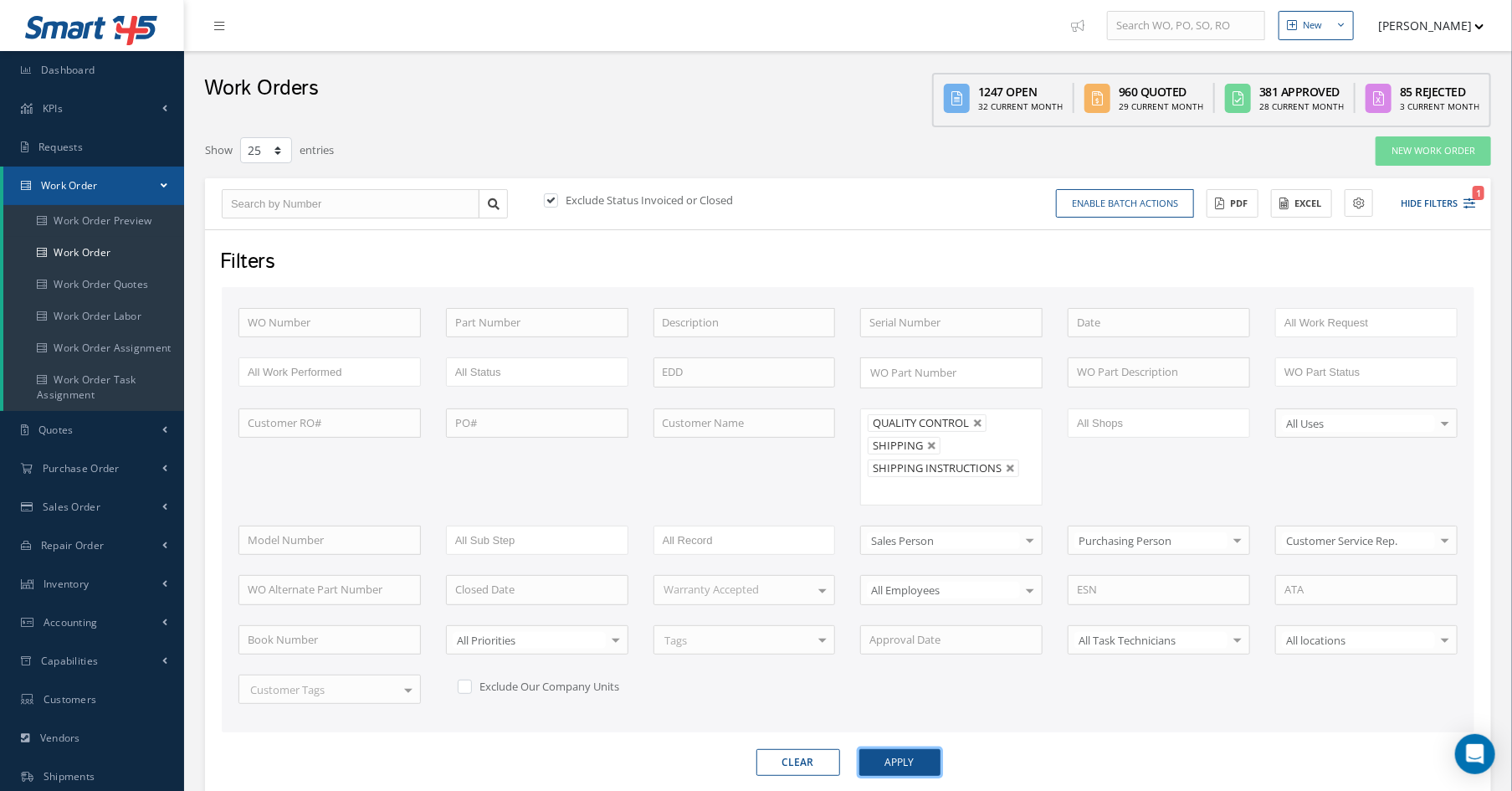
click at [914, 756] on button "Apply" at bounding box center [900, 762] width 81 height 27
click at [1300, 202] on button "Excel" at bounding box center [1301, 204] width 61 height 29
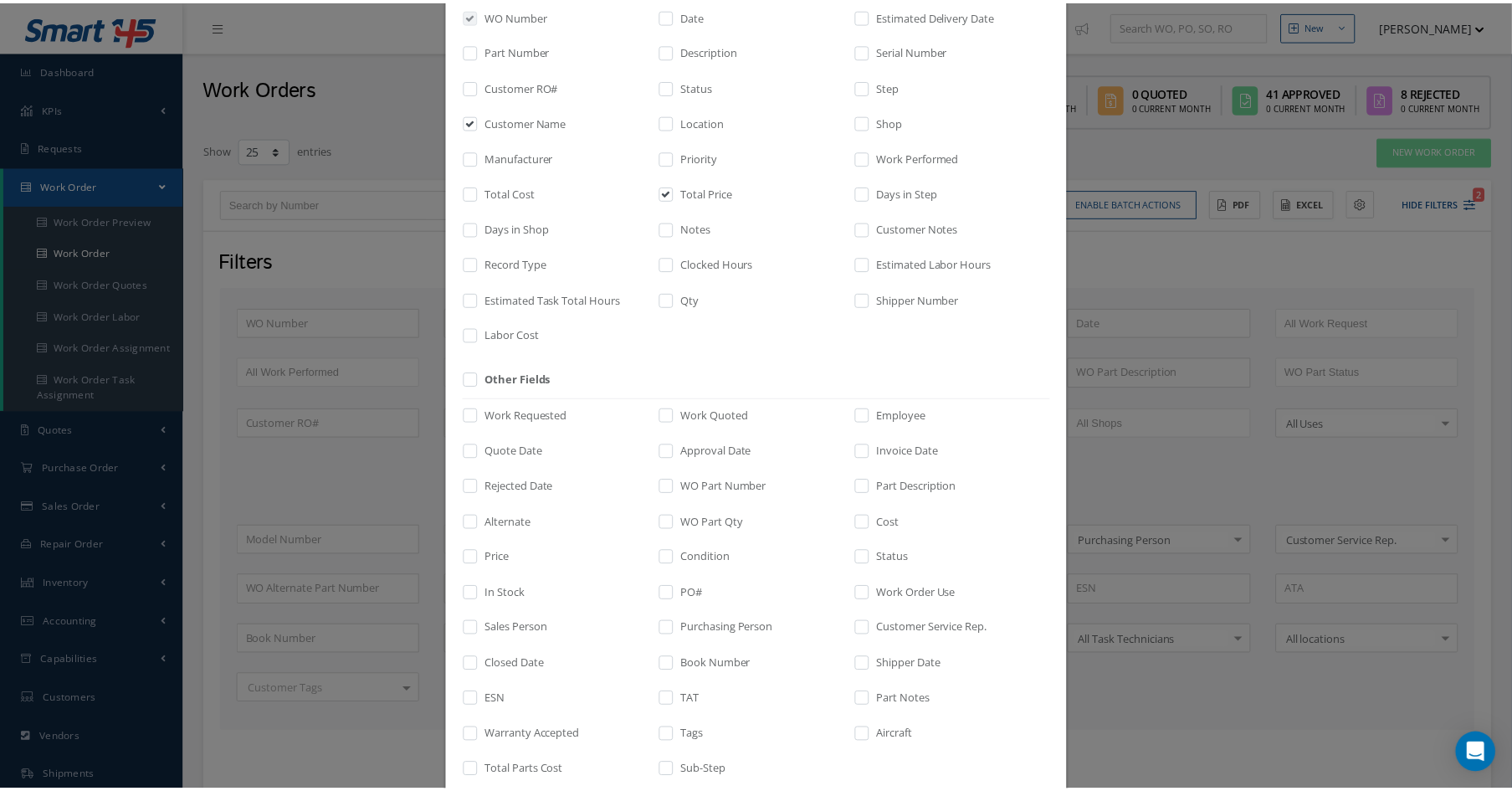
scroll to position [211, 0]
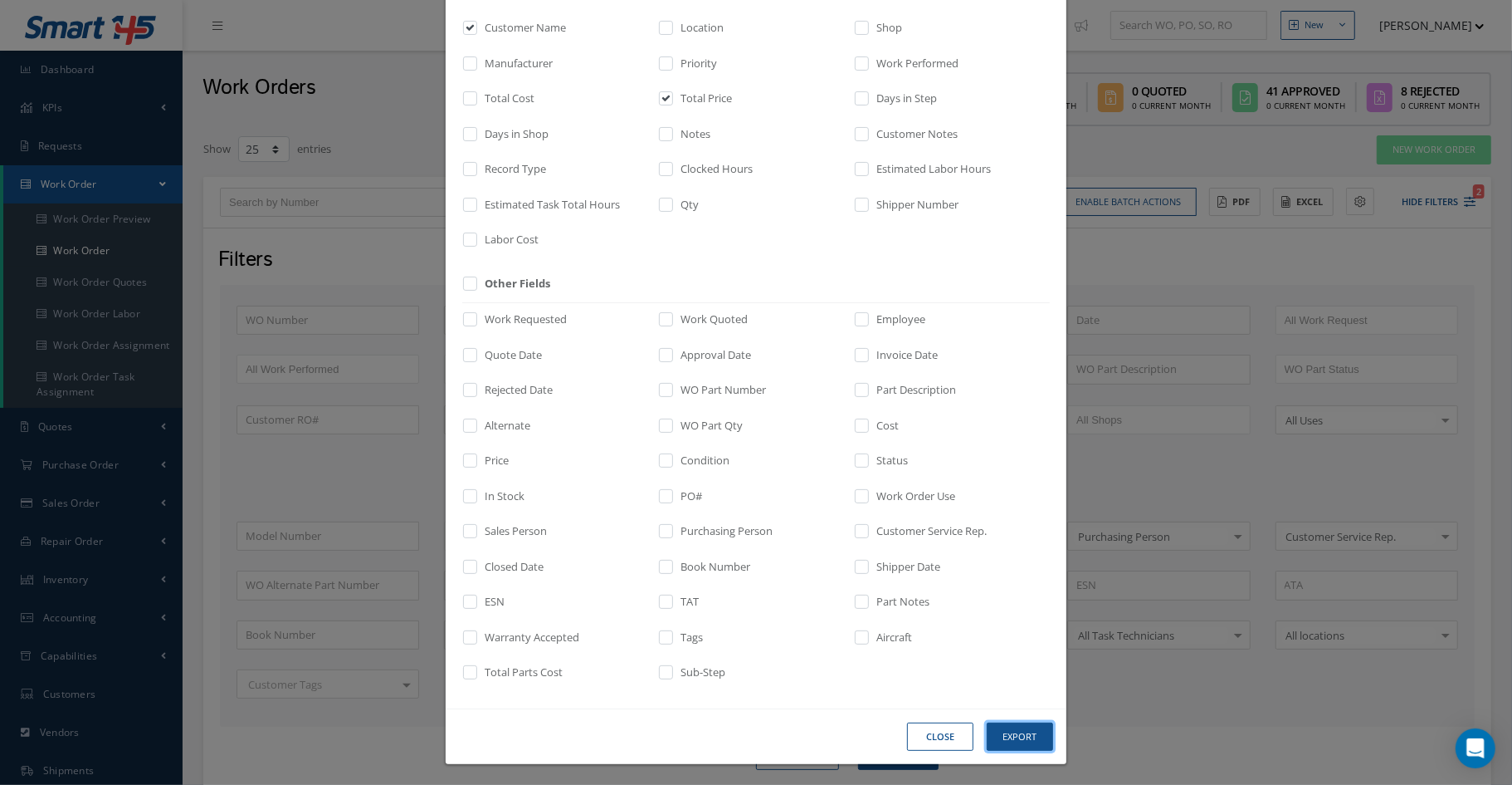
click at [1030, 743] on button "Export" at bounding box center [1021, 737] width 67 height 29
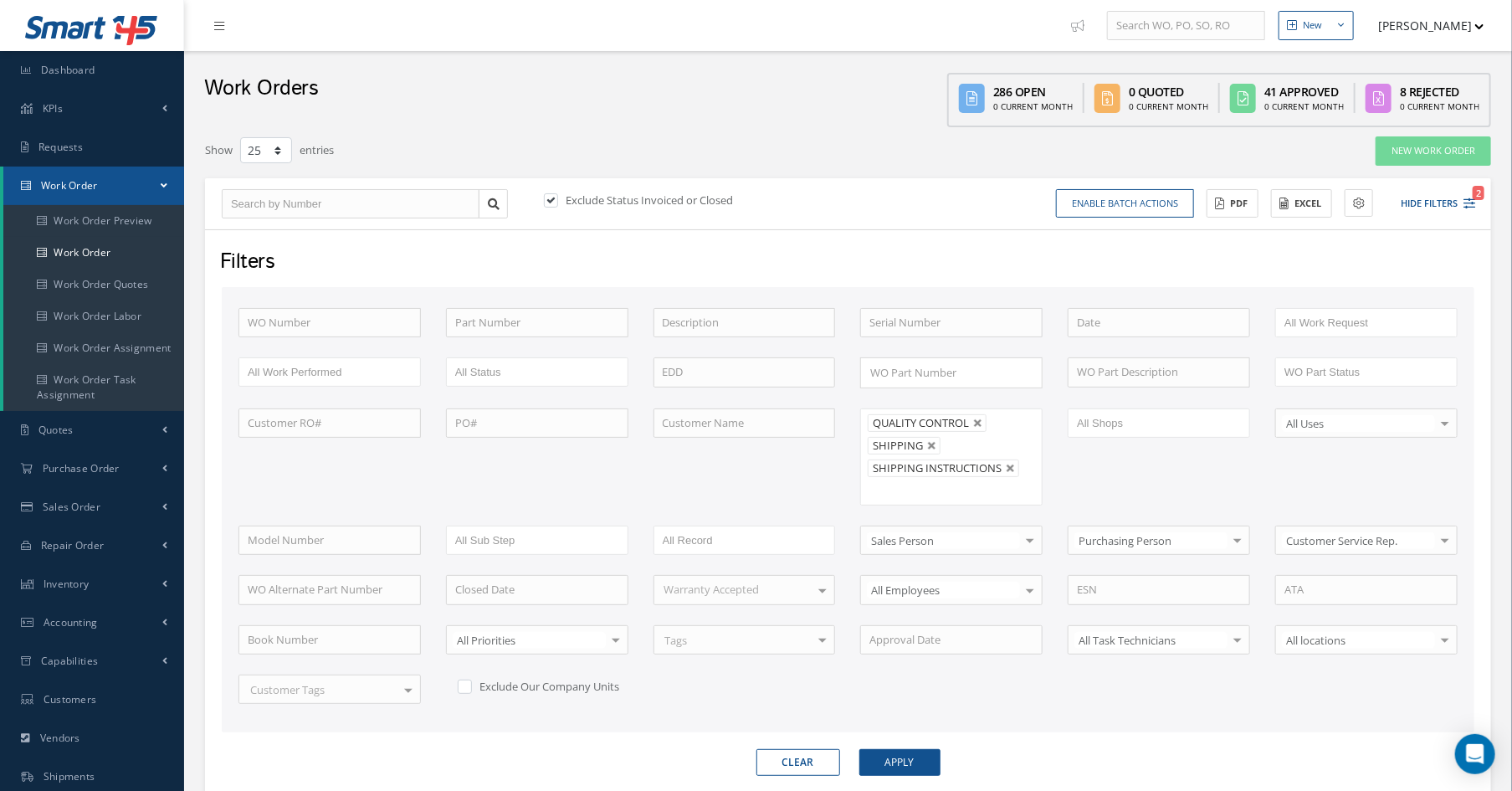
click at [549, 101] on div "Work Orders 286 Open 0 Current Month 0 Quoted 0 Current Month 41 Approved 0 Cur…" at bounding box center [848, 89] width 1328 height 76
click at [95, 630] on link "Accounting" at bounding box center [92, 623] width 184 height 39
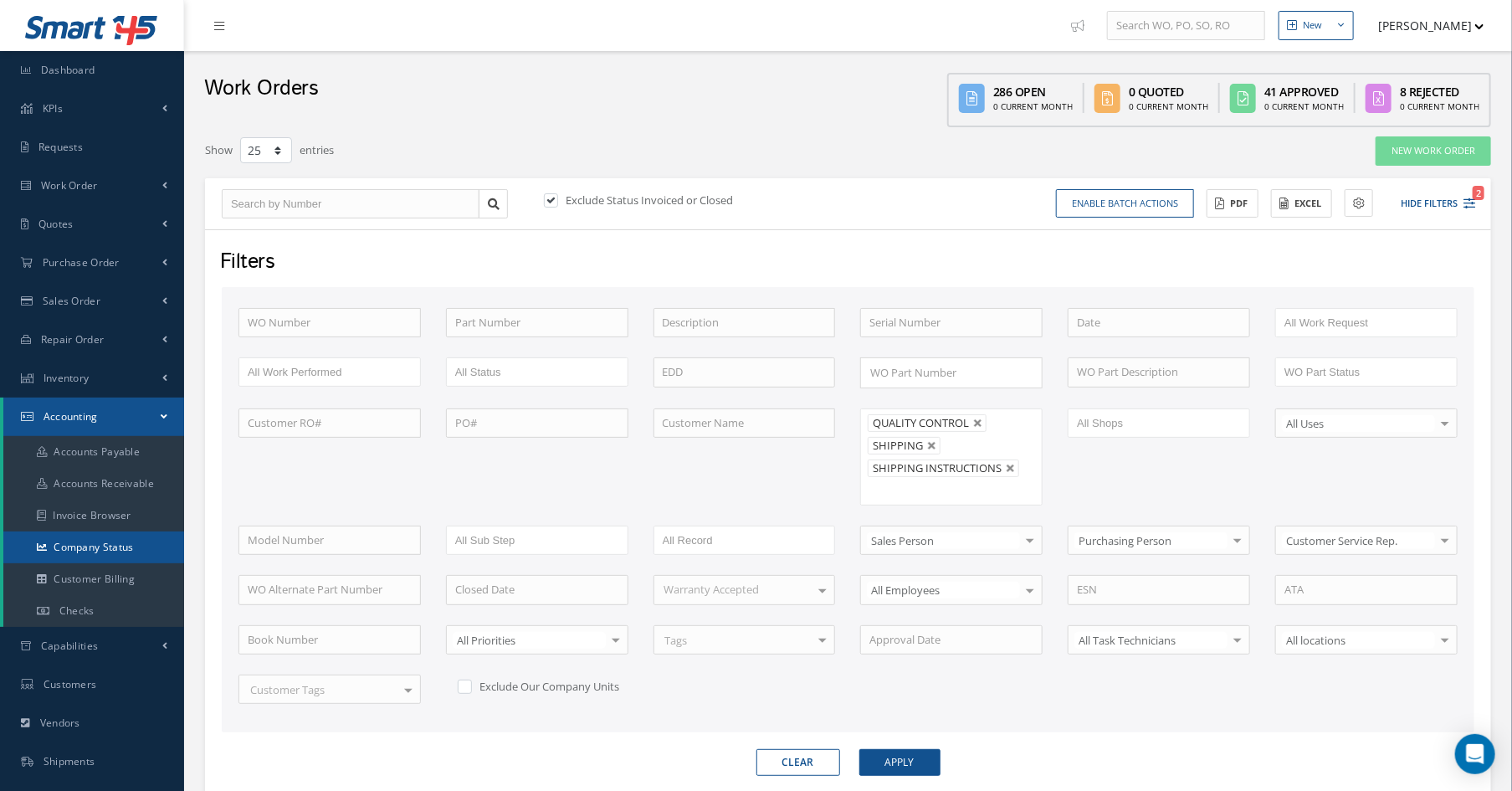
click at [117, 548] on link "Company Status" at bounding box center [94, 548] width 180 height 32
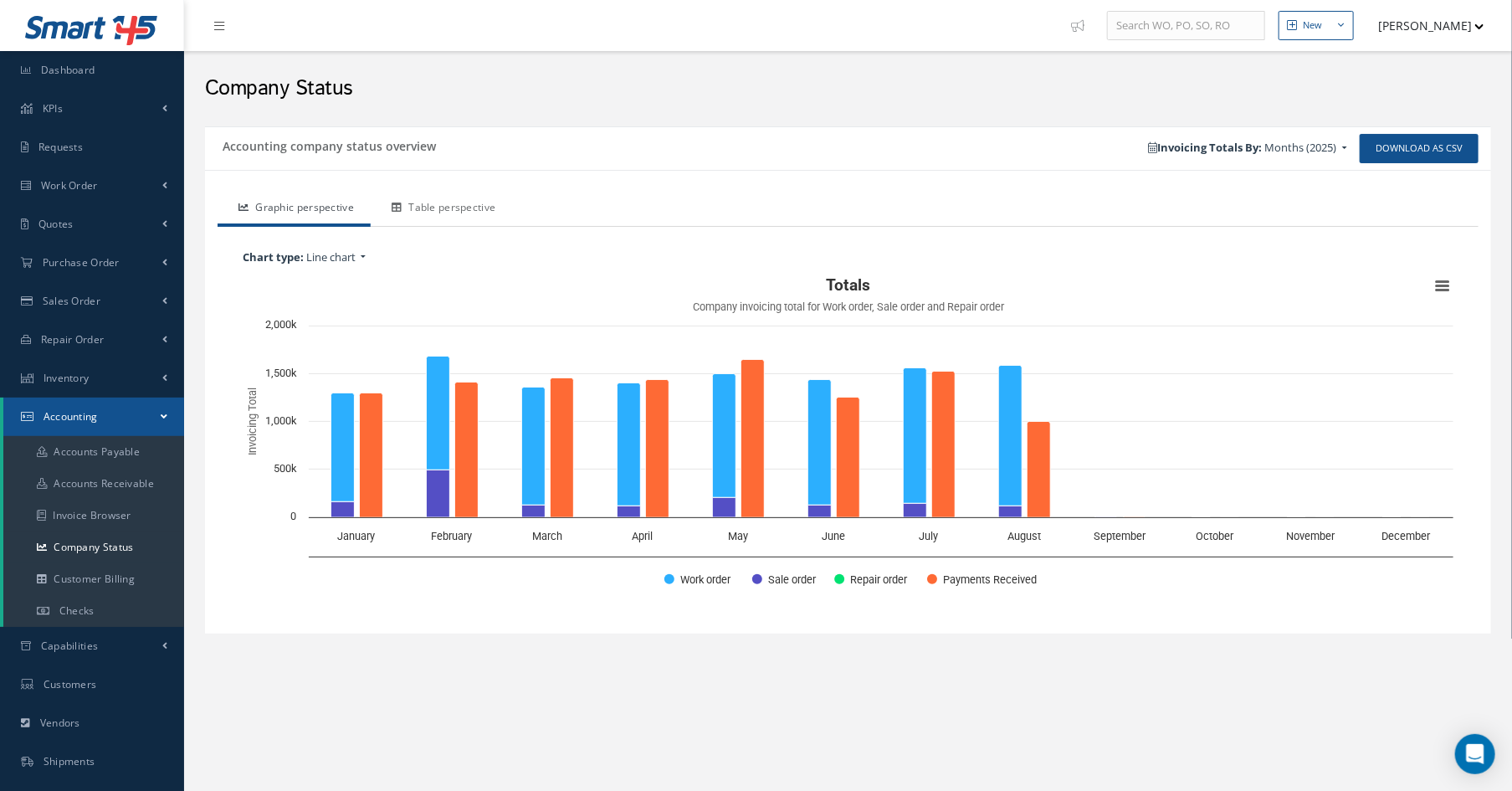
click at [462, 210] on link "Table perspective" at bounding box center [441, 210] width 142 height 35
